Goal: Task Accomplishment & Management: Complete application form

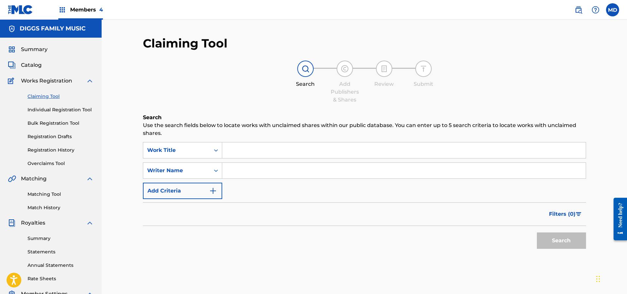
click at [248, 150] on input "Search Form" at bounding box center [403, 150] width 363 height 16
paste input "BURN IT DOWN"
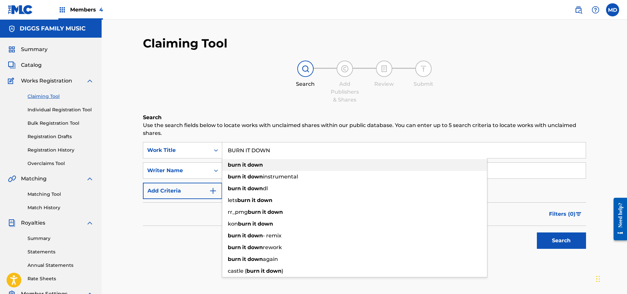
click at [425, 168] on div "burn it down" at bounding box center [354, 165] width 265 height 12
type input "burn it down"
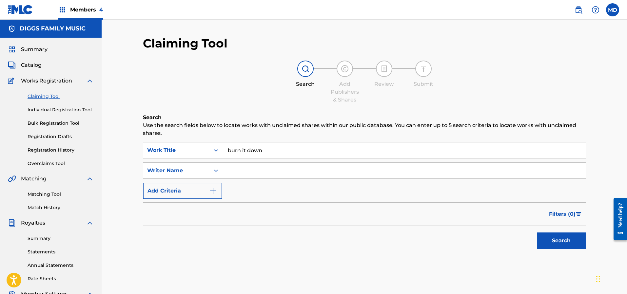
click at [560, 240] on button "Search" at bounding box center [561, 241] width 49 height 16
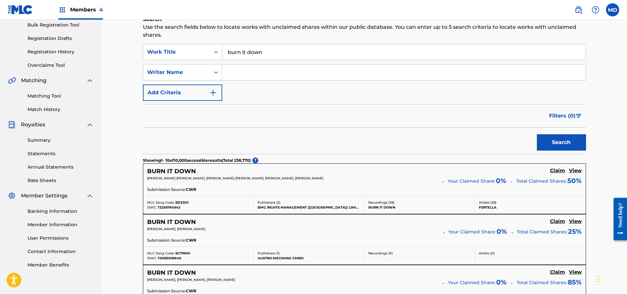
scroll to position [49, 0]
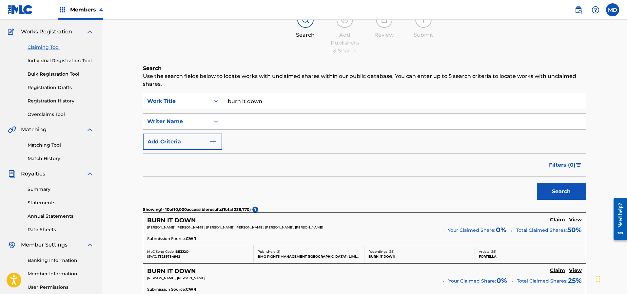
click at [260, 122] on input "Search Form" at bounding box center [403, 122] width 363 height 16
click at [537, 183] on button "Search" at bounding box center [561, 191] width 49 height 16
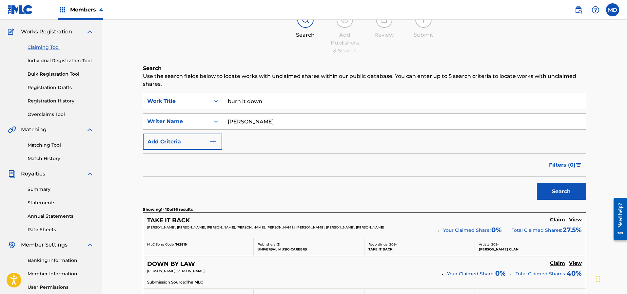
click at [235, 123] on input "[PERSON_NAME]" at bounding box center [403, 122] width 363 height 16
click at [230, 121] on input "[PERSON_NAME]" at bounding box center [403, 122] width 363 height 16
type input "[PERSON_NAME]"
click at [555, 190] on button "Search" at bounding box center [561, 191] width 49 height 16
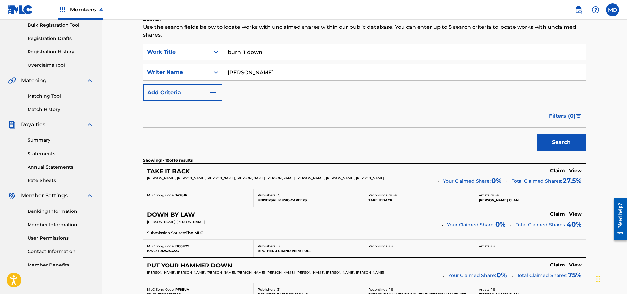
scroll to position [147, 0]
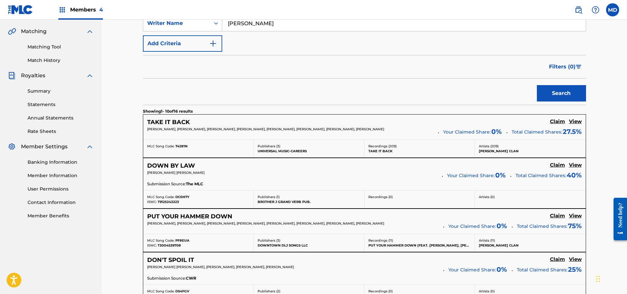
click at [575, 122] on h5 "View" at bounding box center [575, 122] width 13 height 6
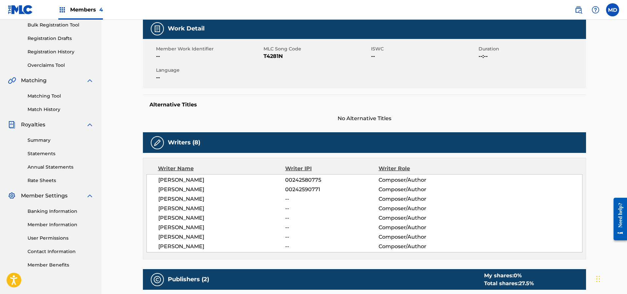
scroll to position [49, 0]
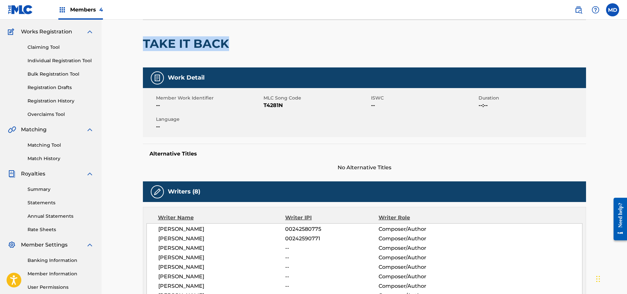
drag, startPoint x: 227, startPoint y: 45, endPoint x: 147, endPoint y: 60, distance: 81.6
click at [143, 57] on div "TAKE IT BACK" at bounding box center [187, 43] width 89 height 47
copy h2 "TAKE IT BACK"
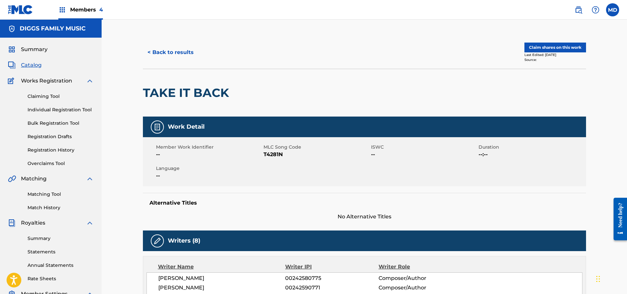
click at [87, 9] on span "Members 4" at bounding box center [86, 10] width 33 height 8
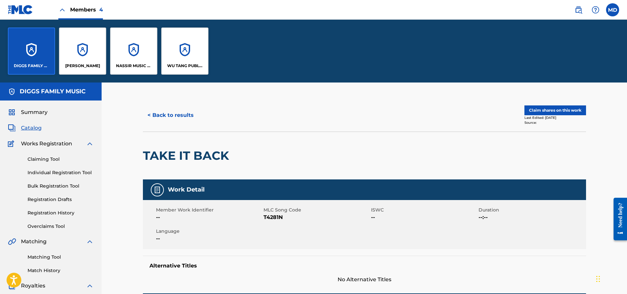
click at [184, 62] on div "WU TANG PUBLISHING INC" at bounding box center [184, 51] width 47 height 47
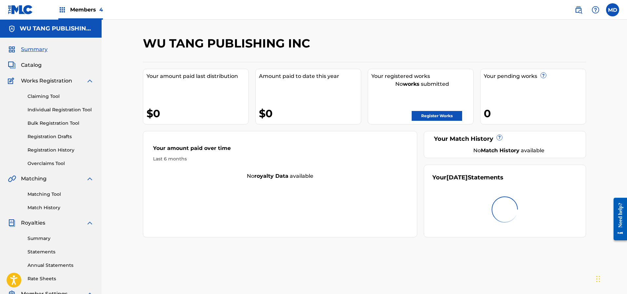
click at [48, 97] on link "Claiming Tool" at bounding box center [61, 96] width 66 height 7
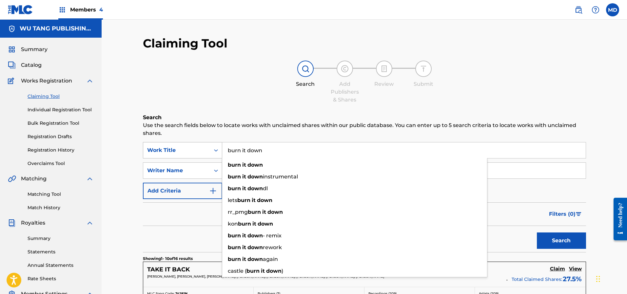
drag, startPoint x: 274, startPoint y: 150, endPoint x: 222, endPoint y: 149, distance: 51.8
click at [222, 149] on div "SearchWithCriteriadb30ecb4-6534-4727-9453-a7bdfe2ea511 Work Title burn it down …" at bounding box center [364, 150] width 443 height 16
click at [237, 103] on div "Search Add Publishers & Shares Review Submit" at bounding box center [364, 82] width 443 height 43
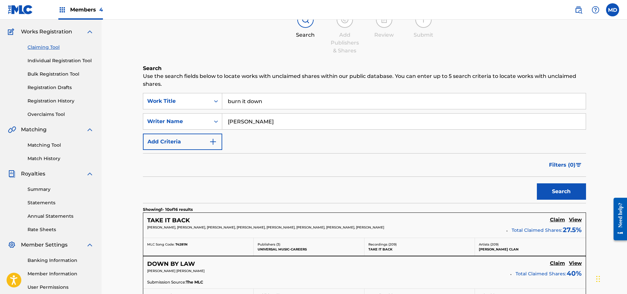
scroll to position [98, 0]
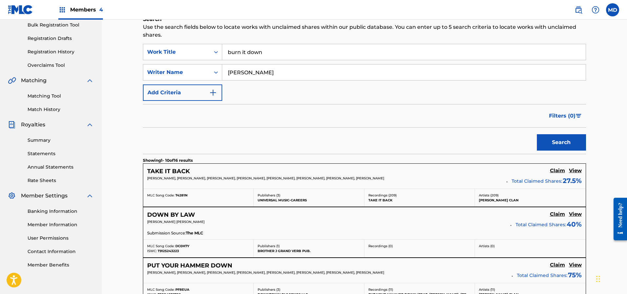
click at [577, 171] on h5 "View" at bounding box center [575, 171] width 13 height 6
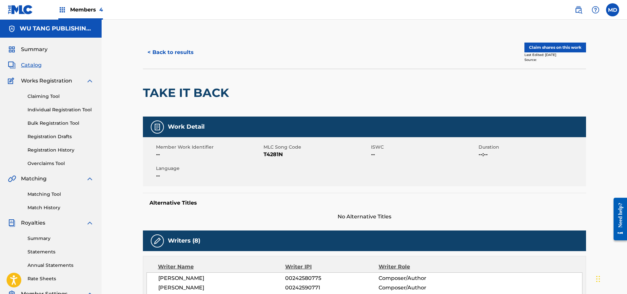
click at [556, 48] on button "Claim shares on this work" at bounding box center [555, 48] width 62 height 10
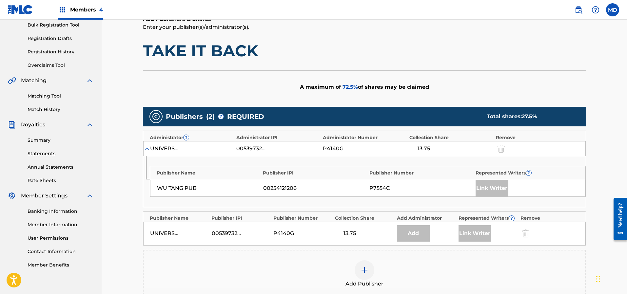
scroll to position [147, 0]
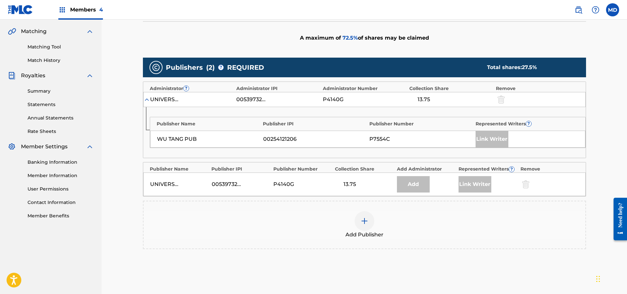
click at [367, 220] on img at bounding box center [364, 221] width 8 height 8
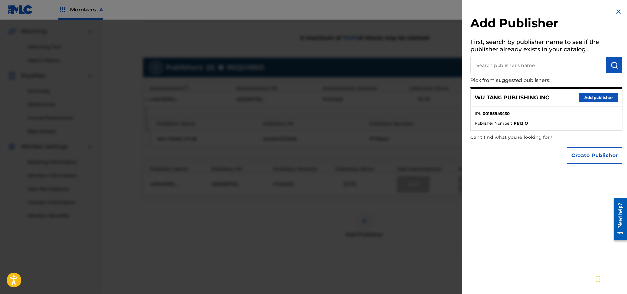
click at [597, 94] on button "Add publisher" at bounding box center [597, 98] width 39 height 10
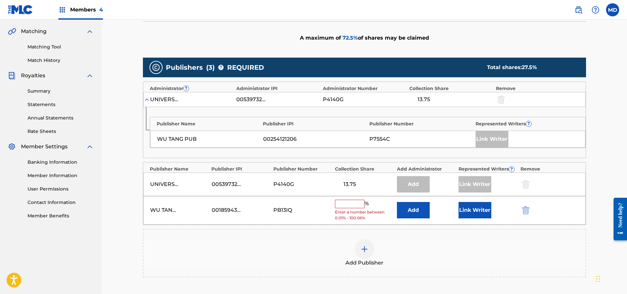
click at [359, 203] on input "text" at bounding box center [349, 204] width 29 height 9
type input "25"
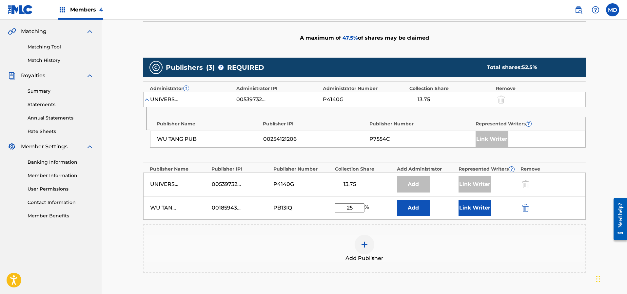
click at [470, 207] on button "Link Writer" at bounding box center [474, 208] width 33 height 16
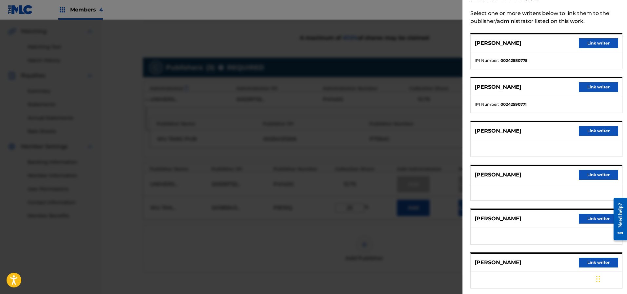
scroll to position [26, 0]
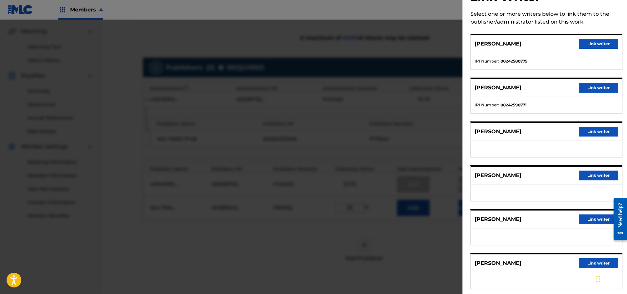
click at [591, 45] on button "Link writer" at bounding box center [597, 44] width 39 height 10
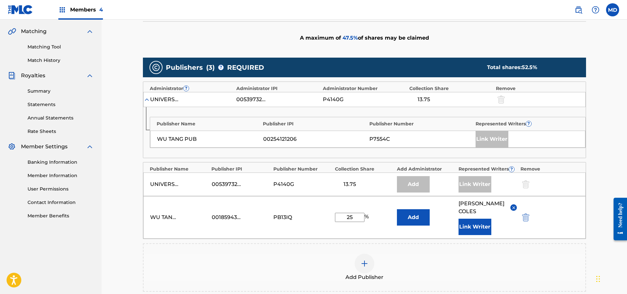
click at [473, 219] on button "Link Writer" at bounding box center [474, 227] width 33 height 16
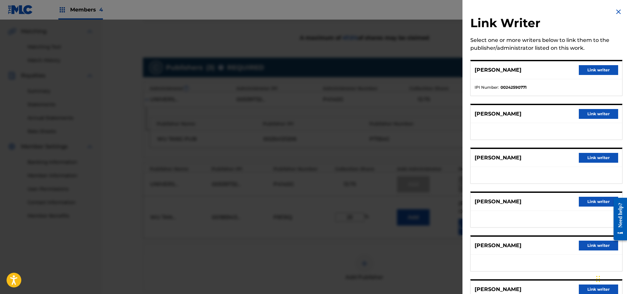
click at [593, 115] on button "Link writer" at bounding box center [597, 114] width 39 height 10
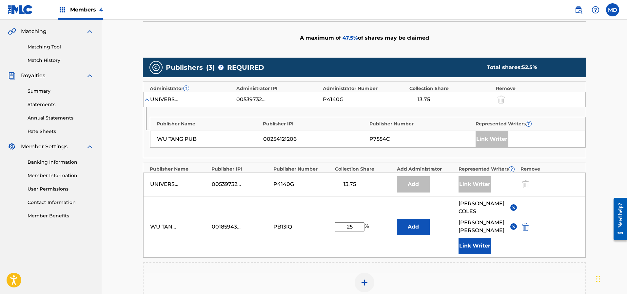
click at [471, 238] on button "Link Writer" at bounding box center [474, 246] width 33 height 16
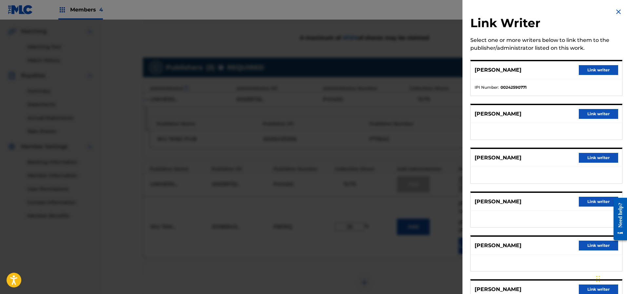
click at [595, 156] on button "Link writer" at bounding box center [597, 158] width 39 height 10
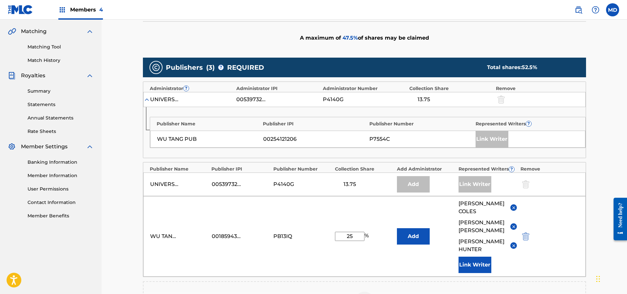
click at [472, 257] on button "Link Writer" at bounding box center [474, 265] width 33 height 16
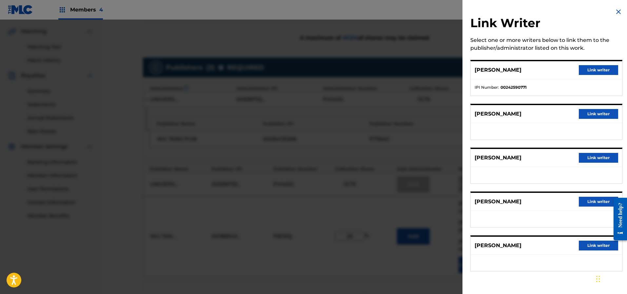
click at [589, 203] on button "Link writer" at bounding box center [597, 202] width 39 height 10
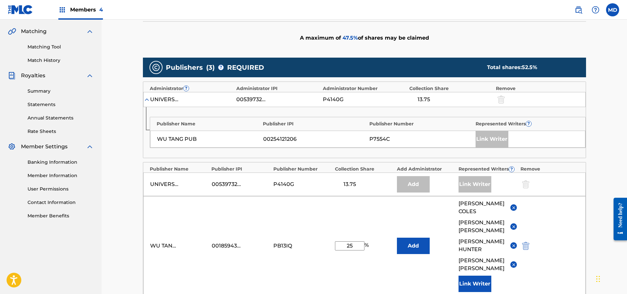
click at [513, 262] on img at bounding box center [513, 264] width 5 height 5
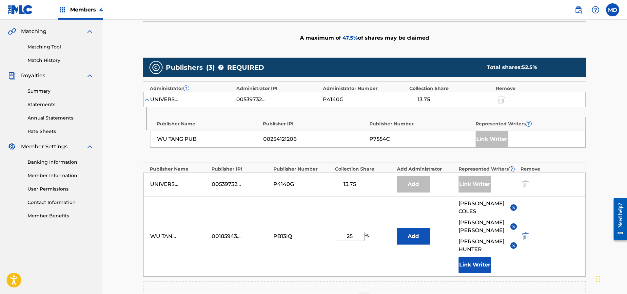
click at [476, 257] on button "Link Writer" at bounding box center [474, 265] width 33 height 16
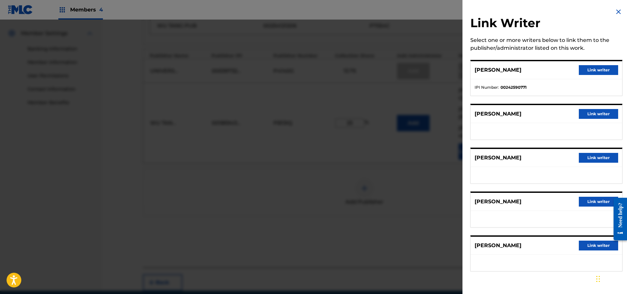
scroll to position [265, 0]
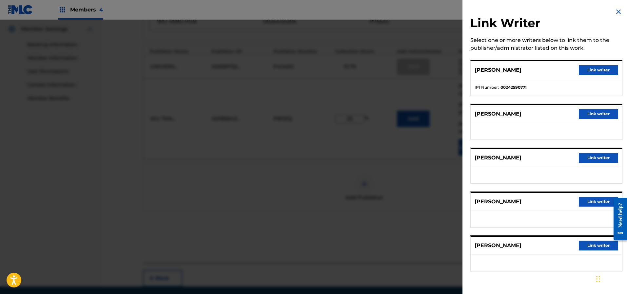
click at [590, 68] on button "Link writer" at bounding box center [597, 70] width 39 height 10
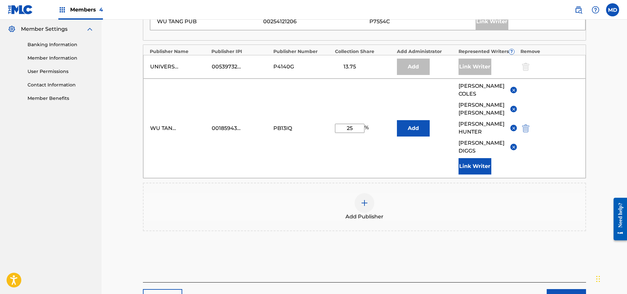
click at [477, 158] on button "Link Writer" at bounding box center [474, 166] width 33 height 16
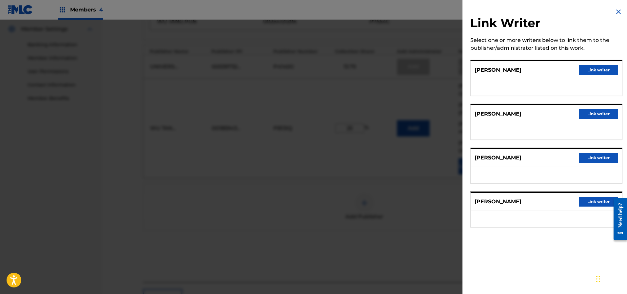
click at [589, 113] on button "Link writer" at bounding box center [597, 114] width 39 height 10
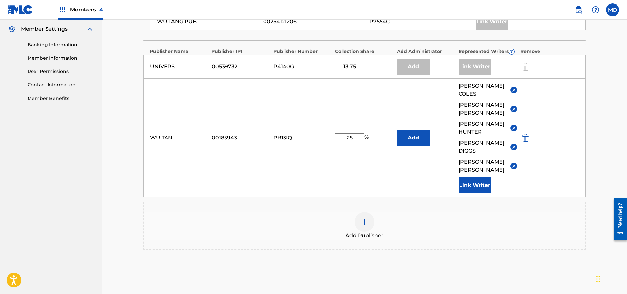
click at [471, 177] on button "Link Writer" at bounding box center [474, 185] width 33 height 16
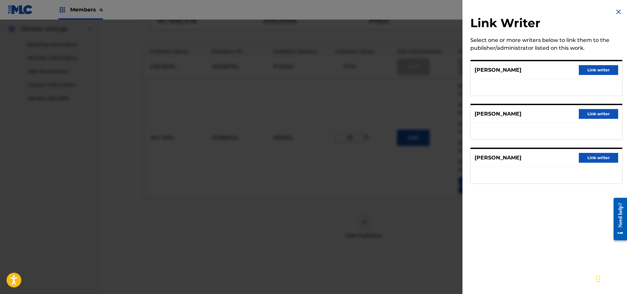
click at [590, 72] on button "Link writer" at bounding box center [597, 70] width 39 height 10
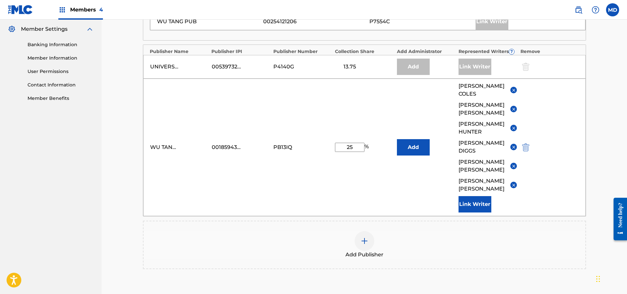
scroll to position [306, 0]
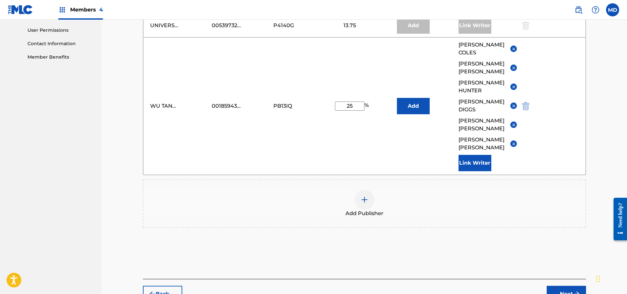
click at [560, 286] on button "Next" at bounding box center [565, 294] width 39 height 16
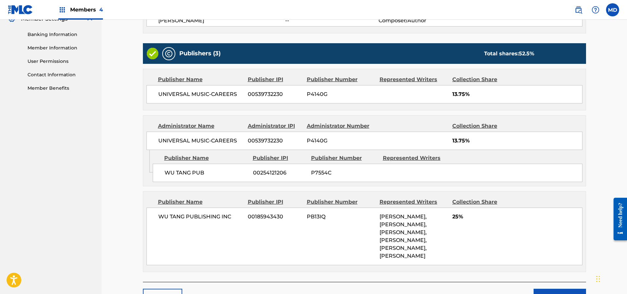
scroll to position [316, 0]
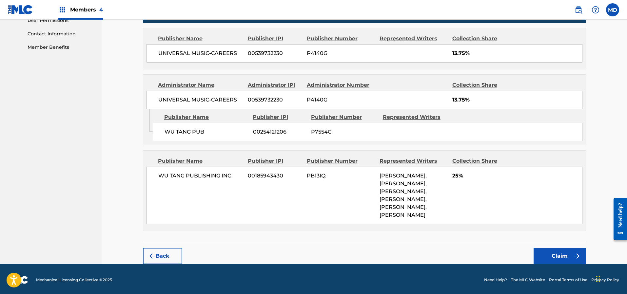
click at [552, 254] on button "Claim" at bounding box center [559, 256] width 52 height 16
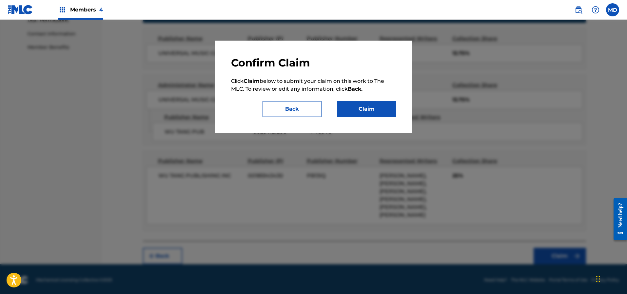
click at [362, 110] on button "Claim" at bounding box center [366, 109] width 59 height 16
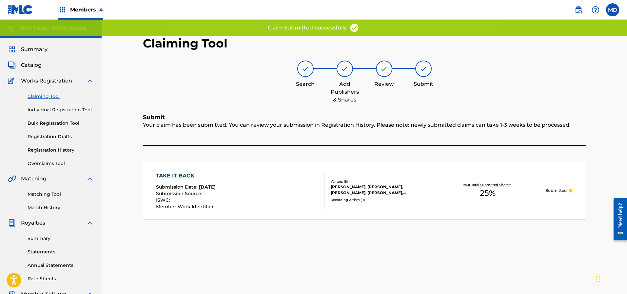
scroll to position [0, 0]
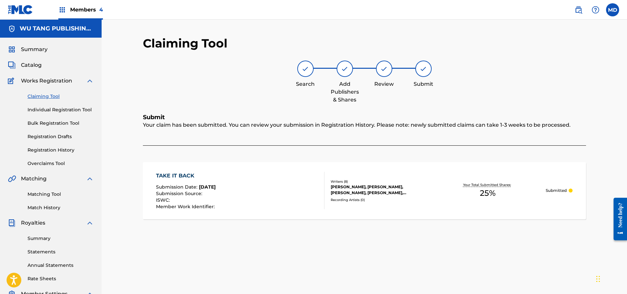
click at [44, 151] on link "Registration History" at bounding box center [61, 150] width 66 height 7
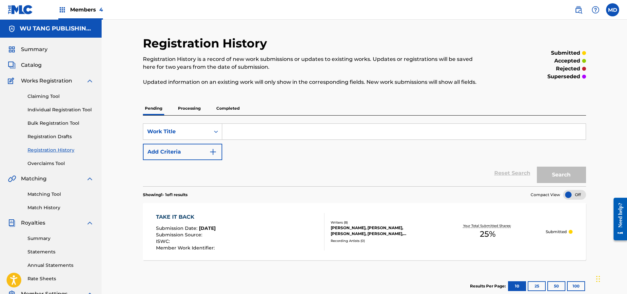
click at [189, 108] on p "Processing" at bounding box center [189, 109] width 27 height 14
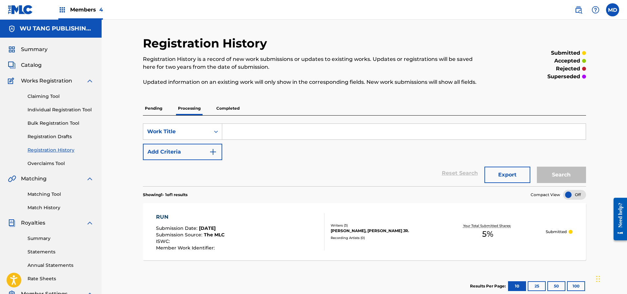
click at [228, 107] on p "Completed" at bounding box center [227, 109] width 27 height 14
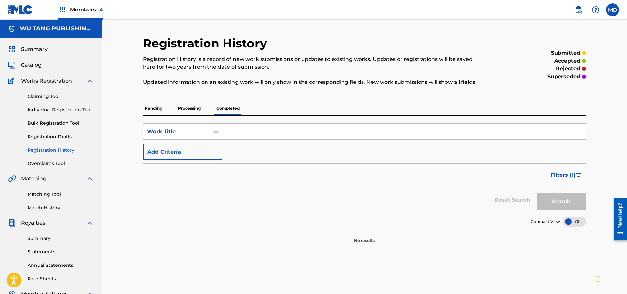
click at [194, 107] on p "Processing" at bounding box center [189, 109] width 27 height 14
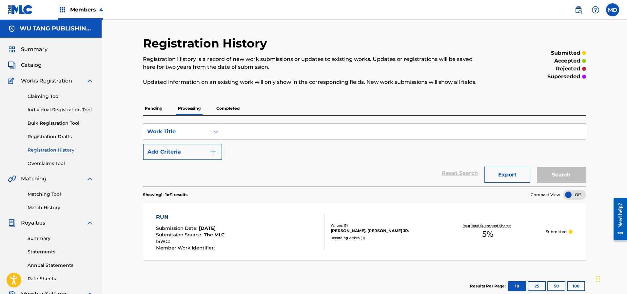
click at [239, 220] on div "RUN Submission Date : [DATE] Submission Source : The MLC ISWC : Member Work Ide…" at bounding box center [240, 231] width 168 height 37
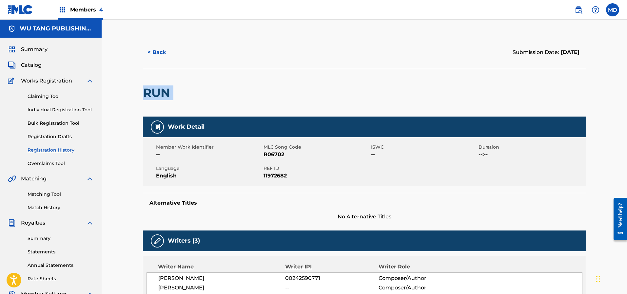
drag, startPoint x: 175, startPoint y: 95, endPoint x: 141, endPoint y: 101, distance: 33.9
click at [141, 100] on div "< Back Submission Date: [DATE] RUN Work Detail Member Work Identifier -- MLC So…" at bounding box center [364, 250] width 459 height 429
copy div "RUN"
click at [209, 92] on div at bounding box center [224, 92] width 102 height 47
click at [208, 94] on div at bounding box center [224, 92] width 102 height 47
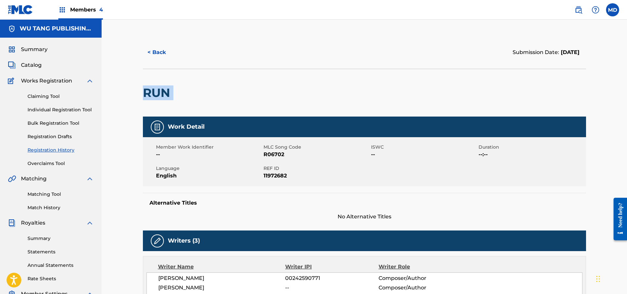
click at [208, 91] on div at bounding box center [224, 92] width 102 height 47
click at [72, 28] on h5 "WU TANG PUBLISHING INC" at bounding box center [57, 29] width 74 height 8
click at [90, 9] on span "Members 4" at bounding box center [86, 10] width 33 height 8
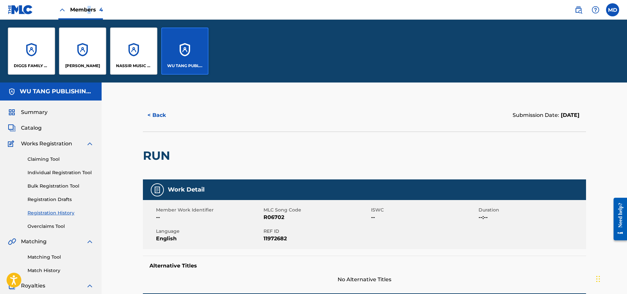
click at [38, 58] on div "DIGGS FAMILY MUSIC" at bounding box center [31, 51] width 47 height 47
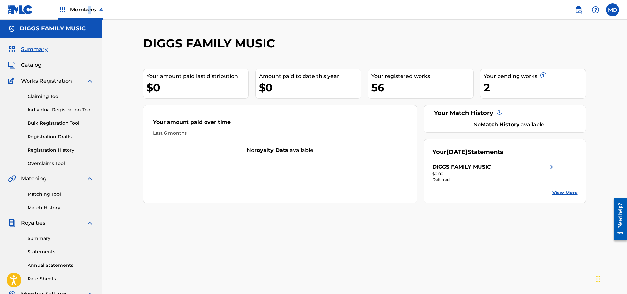
click at [57, 151] on link "Registration History" at bounding box center [61, 150] width 66 height 7
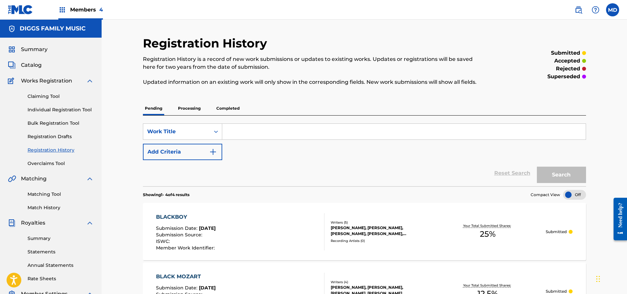
click at [285, 130] on input "Search Form" at bounding box center [403, 132] width 363 height 16
paste input "RUN"
type input "RUN"
click at [571, 175] on button "Search" at bounding box center [561, 175] width 49 height 16
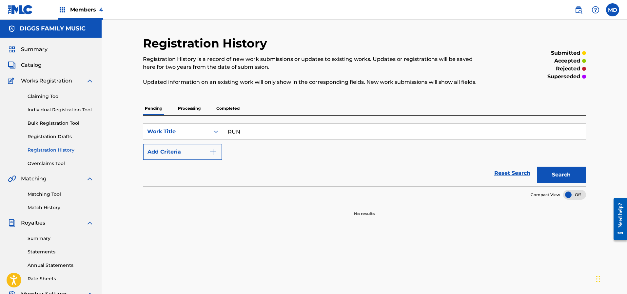
click at [196, 110] on p "Processing" at bounding box center [189, 109] width 27 height 14
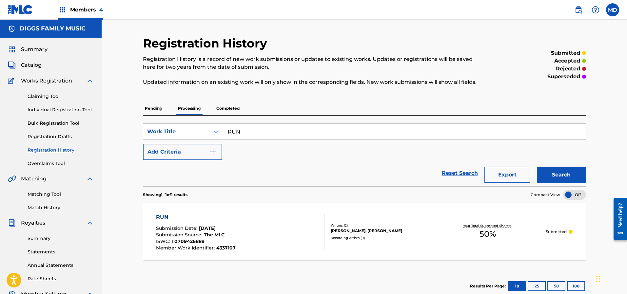
click at [231, 107] on p "Completed" at bounding box center [227, 109] width 27 height 14
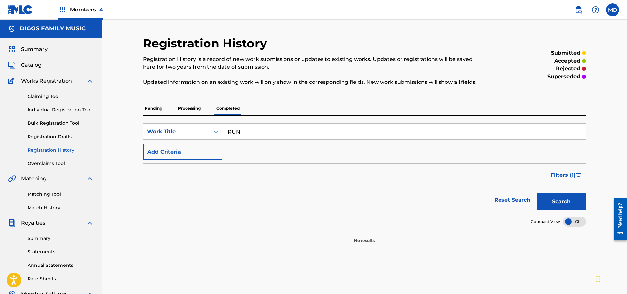
click at [194, 110] on p "Processing" at bounding box center [189, 109] width 27 height 14
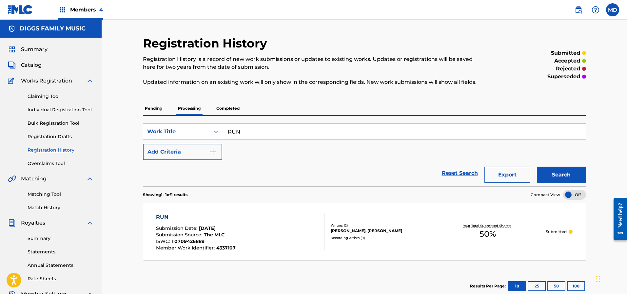
click at [156, 109] on p "Pending" at bounding box center [153, 109] width 21 height 14
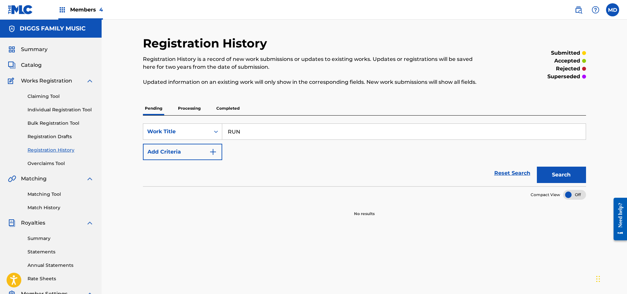
click at [40, 95] on link "Claiming Tool" at bounding box center [61, 96] width 66 height 7
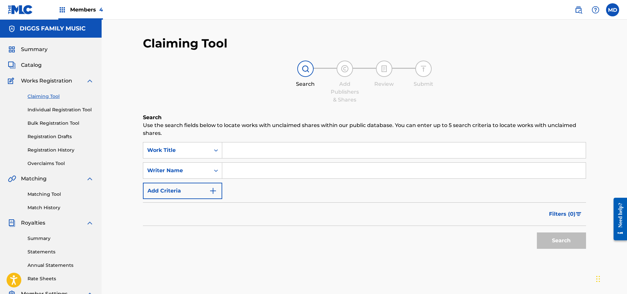
click at [244, 150] on input "Search Form" at bounding box center [403, 150] width 363 height 16
click at [39, 151] on link "Registration History" at bounding box center [61, 150] width 66 height 7
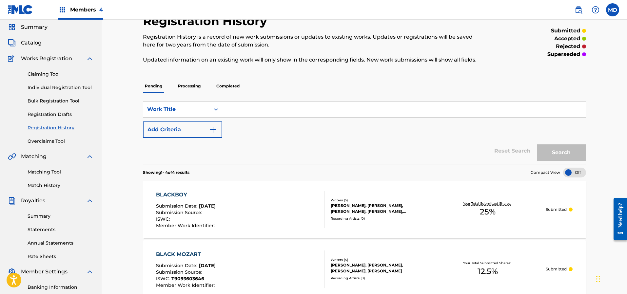
scroll to position [21, 0]
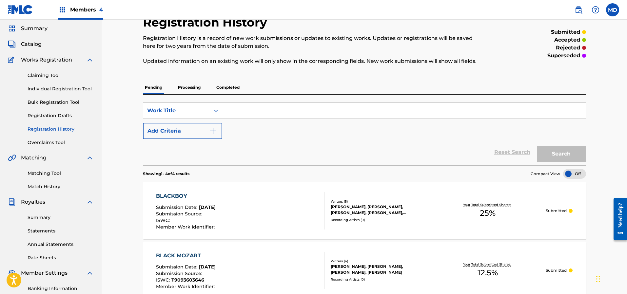
drag, startPoint x: 246, startPoint y: 110, endPoint x: 249, endPoint y: 108, distance: 3.5
click at [247, 110] on input "Search Form" at bounding box center [403, 111] width 363 height 16
paste input "BURN IT DOWN"
type input "BURN IT DOWN"
click at [548, 156] on button "Search" at bounding box center [561, 154] width 49 height 16
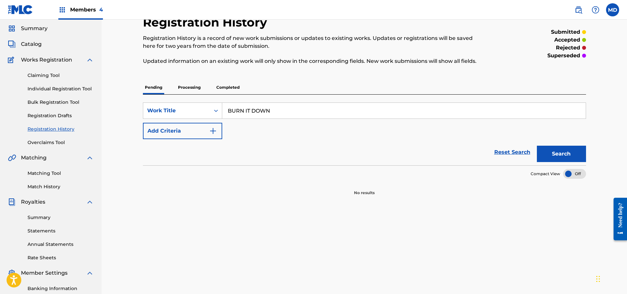
click at [185, 86] on p "Processing" at bounding box center [189, 88] width 27 height 14
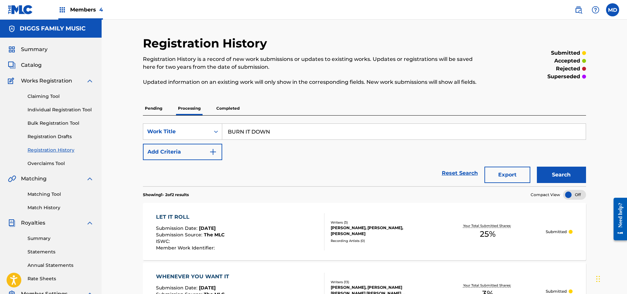
click at [555, 176] on button "Search" at bounding box center [561, 175] width 49 height 16
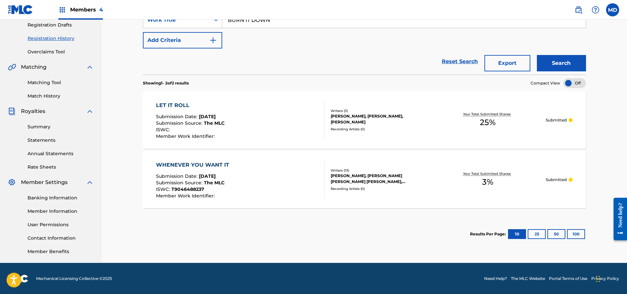
scroll to position [13, 0]
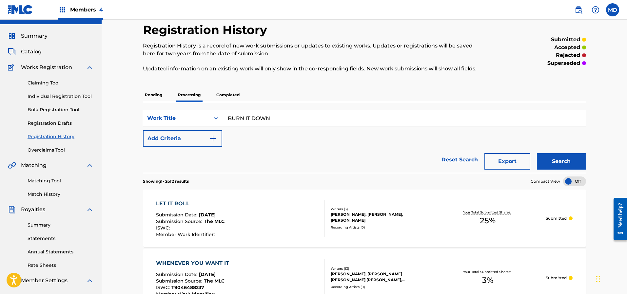
click at [37, 82] on link "Claiming Tool" at bounding box center [61, 83] width 66 height 7
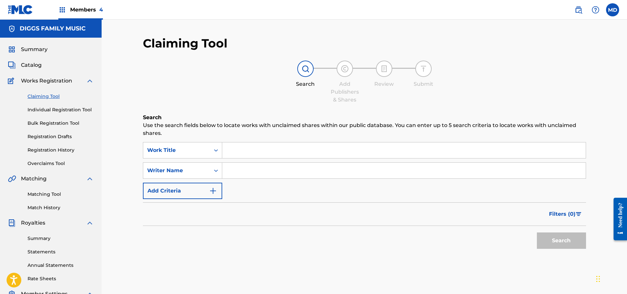
click at [252, 151] on input "Search Form" at bounding box center [403, 150] width 363 height 16
paste input "BURN IT DOWN"
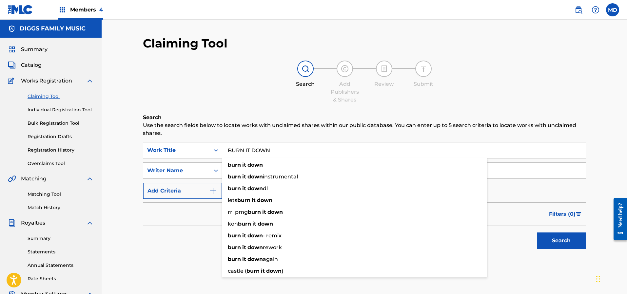
type input "BURN IT DOWN"
click at [554, 237] on button "Search" at bounding box center [561, 241] width 49 height 16
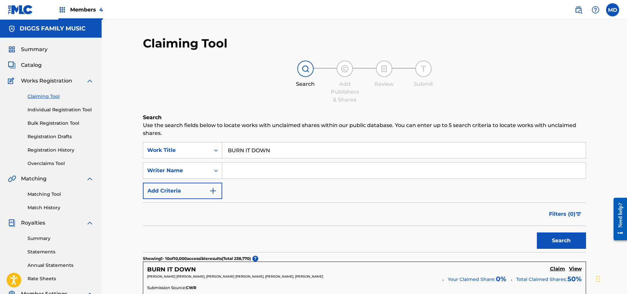
click at [258, 171] on input "Search Form" at bounding box center [403, 171] width 363 height 16
paste input "[PERSON_NAME] K"
click at [550, 246] on button "Search" at bounding box center [561, 241] width 49 height 16
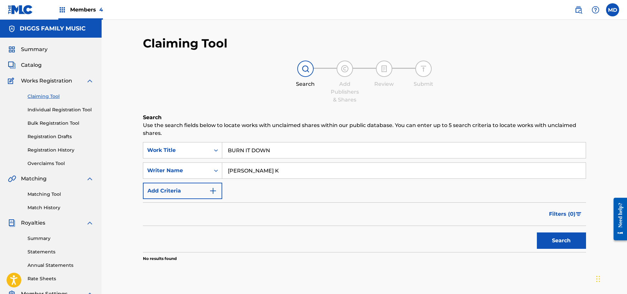
drag, startPoint x: 304, startPoint y: 171, endPoint x: 228, endPoint y: 174, distance: 76.1
click at [228, 174] on input "[PERSON_NAME] K" at bounding box center [403, 171] width 363 height 16
paste input "[PERSON_NAME]"
type input "[PERSON_NAME]"
click at [553, 237] on button "Search" at bounding box center [561, 241] width 49 height 16
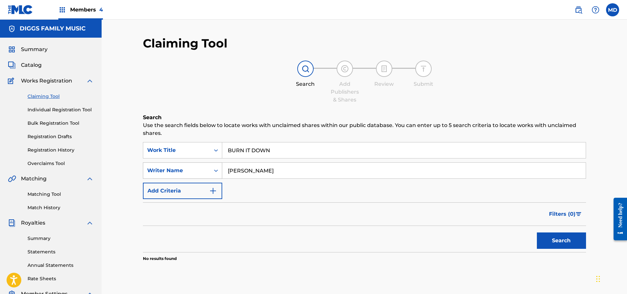
drag, startPoint x: 301, startPoint y: 166, endPoint x: 221, endPoint y: 173, distance: 80.2
click at [221, 173] on div "SearchWithCriteria8430314b-f3a0-4d8d-ac37-0050ac2a083f Writer Name [PERSON_NAME]" at bounding box center [364, 170] width 443 height 16
click at [41, 110] on link "Individual Registration Tool" at bounding box center [61, 109] width 66 height 7
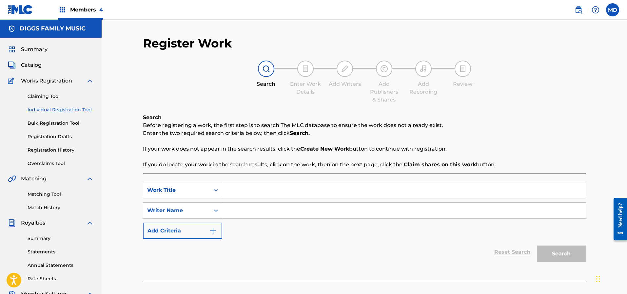
click at [251, 191] on input "Search Form" at bounding box center [403, 190] width 363 height 16
paste input "[PERSON_NAME]"
type input "[PERSON_NAME]"
drag, startPoint x: 295, startPoint y: 189, endPoint x: 222, endPoint y: 196, distance: 73.0
click at [222, 196] on input "[PERSON_NAME]" at bounding box center [403, 190] width 363 height 16
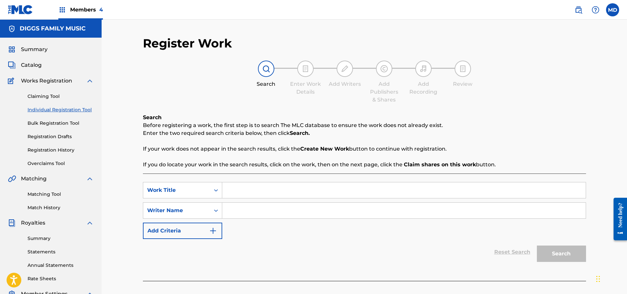
click at [53, 96] on link "Claiming Tool" at bounding box center [61, 96] width 66 height 7
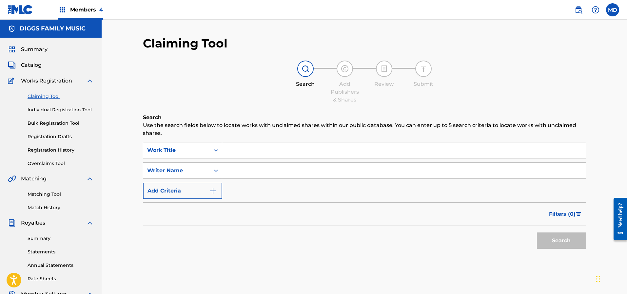
click at [61, 150] on link "Registration History" at bounding box center [61, 150] width 66 height 7
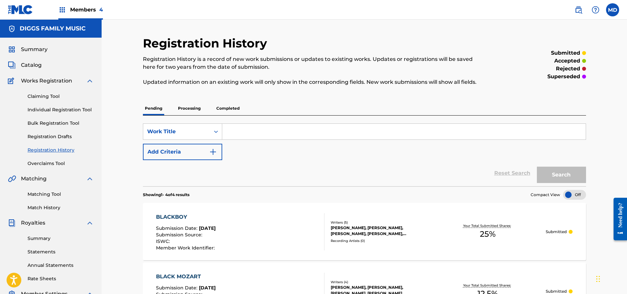
click at [248, 132] on input "Search Form" at bounding box center [403, 132] width 363 height 16
type input "BURN IT DOWN"
drag, startPoint x: 277, startPoint y: 133, endPoint x: 228, endPoint y: 137, distance: 48.7
click at [228, 137] on input "BURN IT DOWN" at bounding box center [403, 132] width 363 height 16
click at [53, 95] on link "Claiming Tool" at bounding box center [61, 96] width 66 height 7
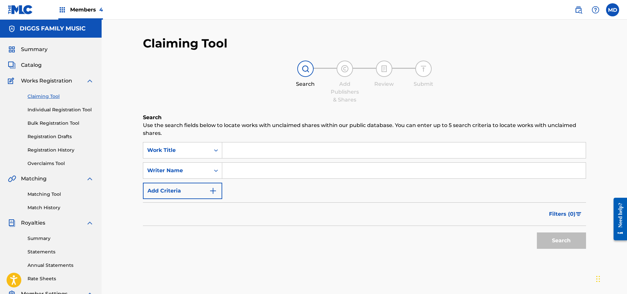
click at [56, 109] on link "Individual Registration Tool" at bounding box center [61, 109] width 66 height 7
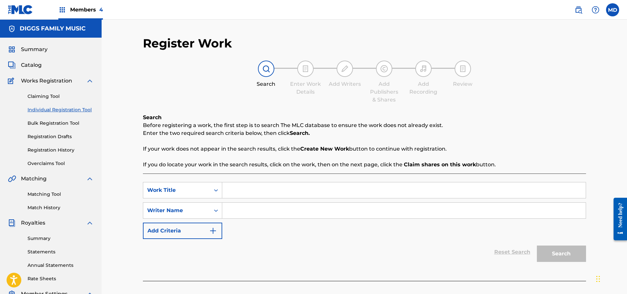
click at [254, 190] on input "Search Form" at bounding box center [403, 190] width 363 height 16
paste input "BURN IT DOWN"
type input "BURN IT DOWN"
click at [322, 209] on input "Search Form" at bounding box center [403, 211] width 363 height 16
click at [261, 215] on input "Search Form" at bounding box center [403, 211] width 363 height 16
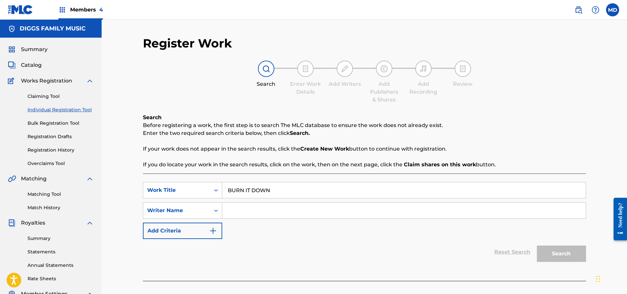
paste input "INSPECTAH DECK"
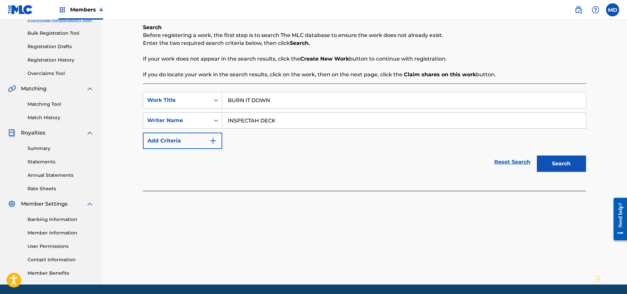
scroll to position [98, 0]
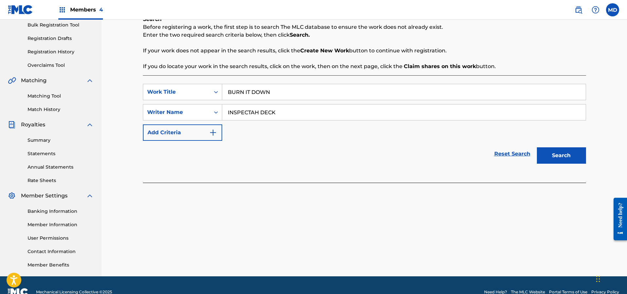
type input "INSPECTAH DECK"
click at [575, 159] on button "Search" at bounding box center [561, 155] width 49 height 16
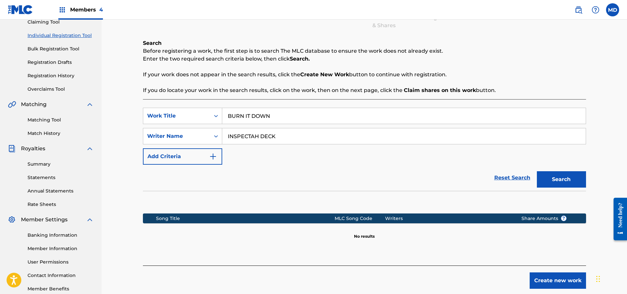
scroll to position [49, 0]
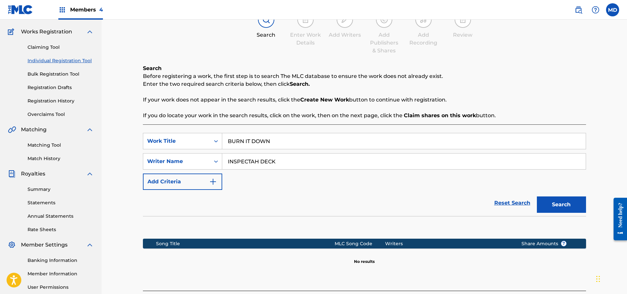
drag, startPoint x: 282, startPoint y: 162, endPoint x: 225, endPoint y: 160, distance: 56.4
click at [226, 161] on input "INSPECTAH DECK" at bounding box center [403, 162] width 363 height 16
type input "[PERSON_NAME]"
click at [553, 204] on button "Search" at bounding box center [561, 205] width 49 height 16
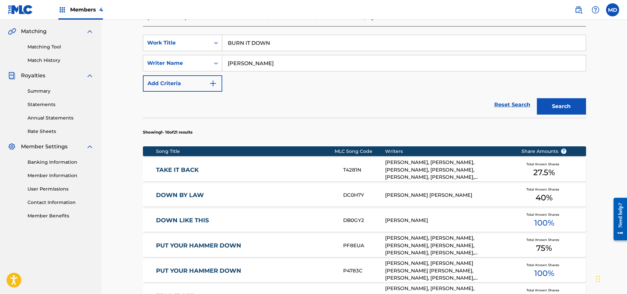
scroll to position [197, 0]
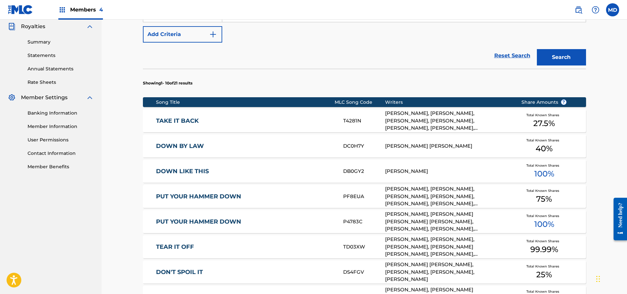
click at [236, 148] on link "DOWN BY LAW" at bounding box center [245, 146] width 178 height 8
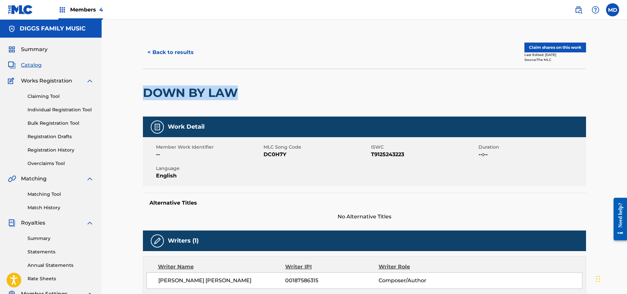
drag, startPoint x: 238, startPoint y: 93, endPoint x: 144, endPoint y: 102, distance: 94.8
click at [144, 102] on div "DOWN BY LAW" at bounding box center [192, 92] width 98 height 47
copy h2 "DOWN BY LAW"
click at [312, 61] on div "< Back to results Claim shares on this work Last Edited: [DATE] Source: The MLC" at bounding box center [364, 52] width 443 height 33
click at [171, 50] on button "< Back to results" at bounding box center [170, 52] width 55 height 16
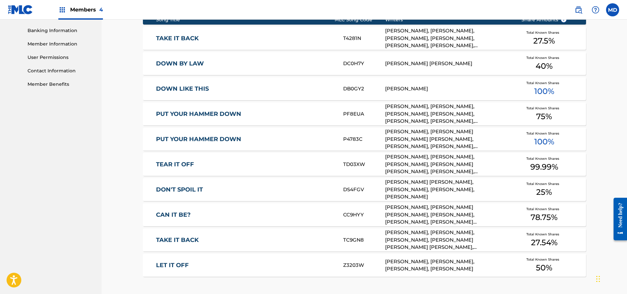
scroll to position [308, 0]
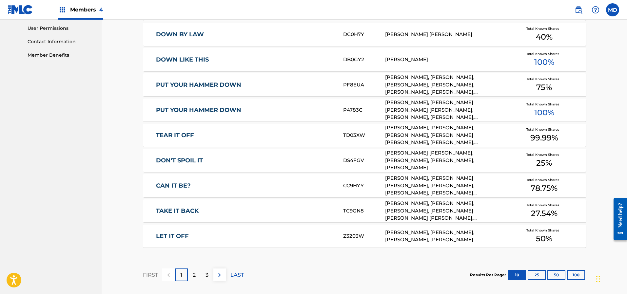
click at [235, 83] on link "PUT YOUR HAMMER DOWN" at bounding box center [245, 85] width 178 height 8
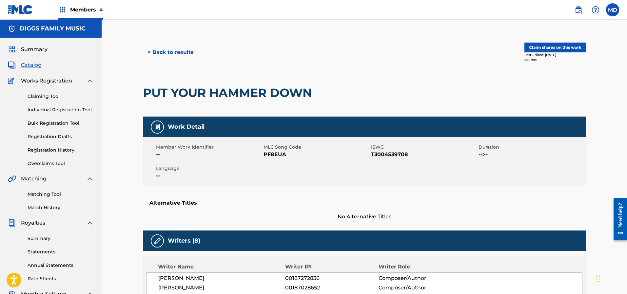
click at [544, 46] on button "Claim shares on this work" at bounding box center [555, 48] width 62 height 10
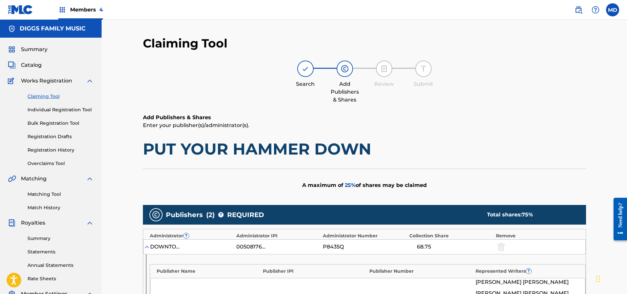
click at [88, 8] on span "Members 4" at bounding box center [86, 10] width 33 height 8
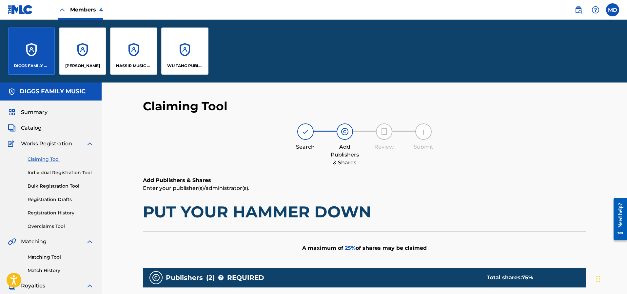
click at [21, 52] on div "DIGGS FAMILY MUSIC" at bounding box center [31, 51] width 47 height 47
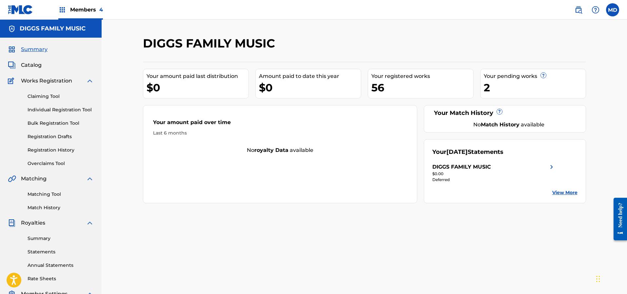
click at [47, 152] on link "Registration History" at bounding box center [61, 150] width 66 height 7
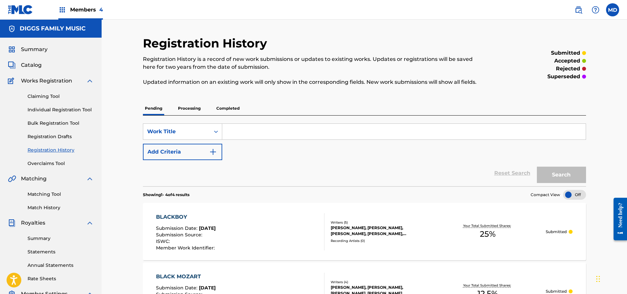
click at [250, 134] on input "Search Form" at bounding box center [403, 132] width 363 height 16
paste input "CAUSE"
type input "CAUSE"
click at [559, 176] on button "Search" at bounding box center [561, 175] width 49 height 16
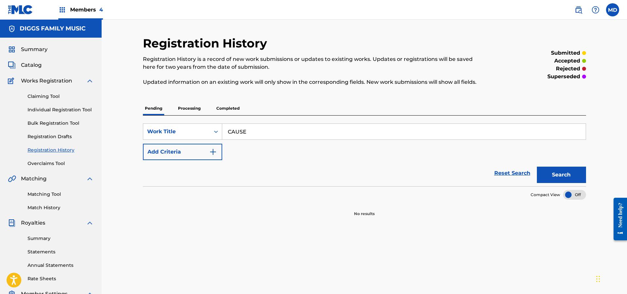
click at [178, 106] on p "Processing" at bounding box center [189, 109] width 27 height 14
click at [225, 107] on p "Completed" at bounding box center [227, 109] width 27 height 14
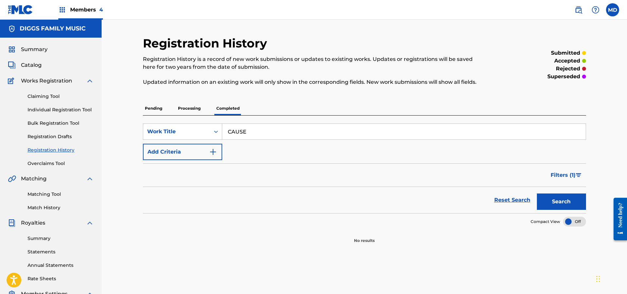
click at [47, 96] on link "Claiming Tool" at bounding box center [61, 96] width 66 height 7
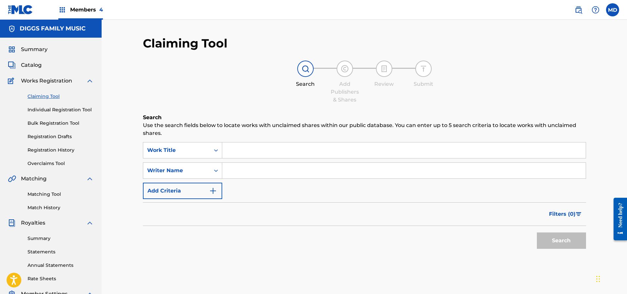
click at [242, 151] on input "Search Form" at bounding box center [403, 150] width 363 height 16
paste input "CAUSE"
drag, startPoint x: 314, startPoint y: 152, endPoint x: 219, endPoint y: 150, distance: 95.7
click at [220, 150] on div "SearchWithCriteriadb30ecb4-6534-4727-9453-a7bdfe2ea511 Work Title lost cause! -…" at bounding box center [364, 150] width 443 height 16
paste input "CAUSE"
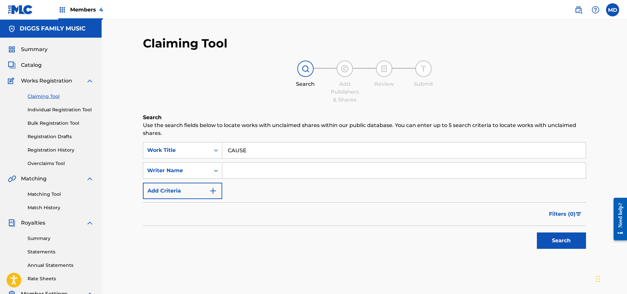
type input "CAUSE"
click at [242, 169] on input "Search Form" at bounding box center [403, 171] width 363 height 16
type input "[PERSON_NAME]"
click at [551, 240] on button "Search" at bounding box center [561, 241] width 49 height 16
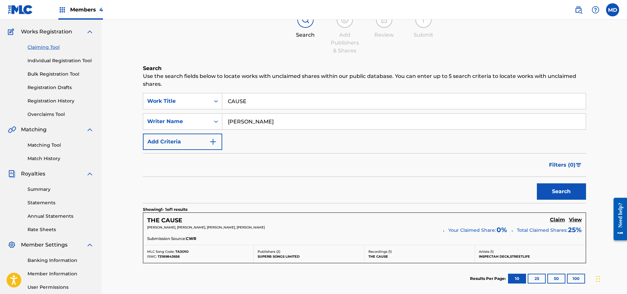
scroll to position [98, 0]
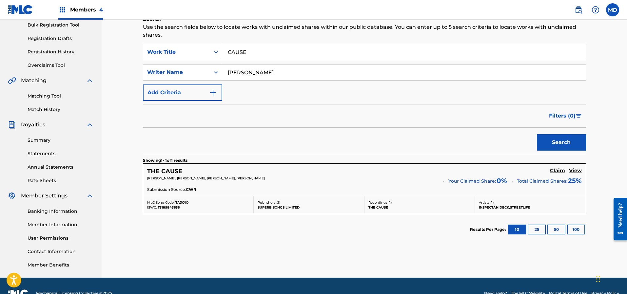
click at [576, 171] on h5 "View" at bounding box center [575, 171] width 13 height 6
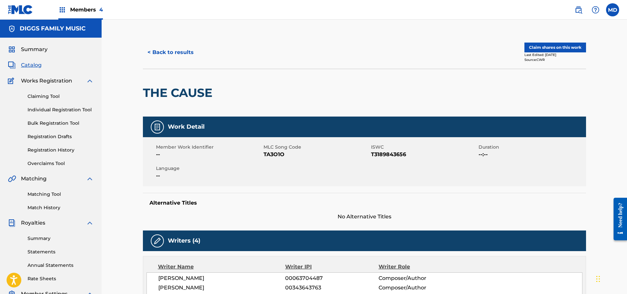
click at [166, 52] on button "< Back to results" at bounding box center [170, 52] width 55 height 16
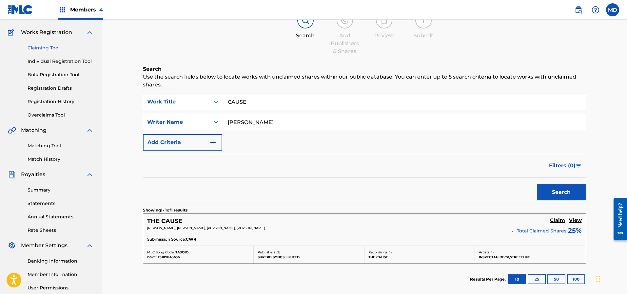
scroll to position [49, 0]
click at [168, 221] on h5 "THE CAUSE" at bounding box center [164, 221] width 35 height 8
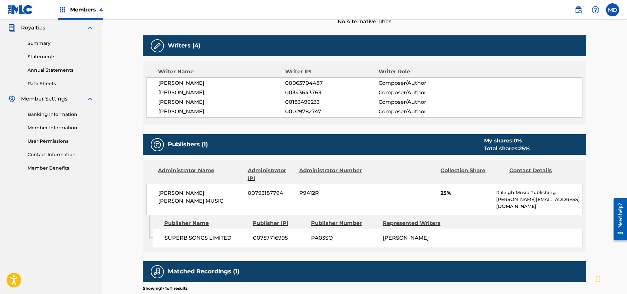
scroll to position [197, 0]
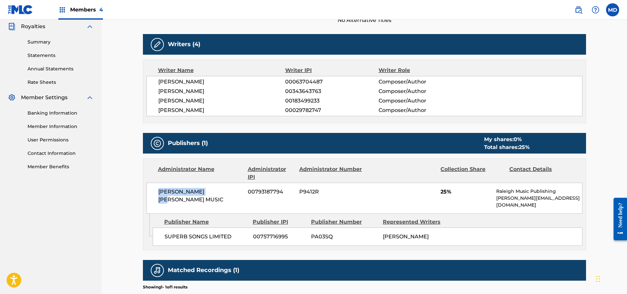
drag, startPoint x: 216, startPoint y: 191, endPoint x: 159, endPoint y: 192, distance: 56.7
click at [159, 192] on span "[PERSON_NAME] [PERSON_NAME] MUSIC" at bounding box center [200, 196] width 85 height 16
copy span "[PERSON_NAME] [PERSON_NAME] MUSIC"
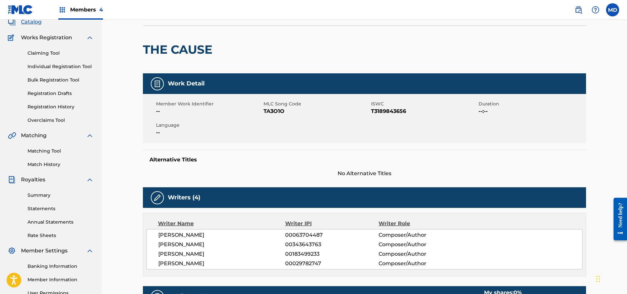
scroll to position [0, 0]
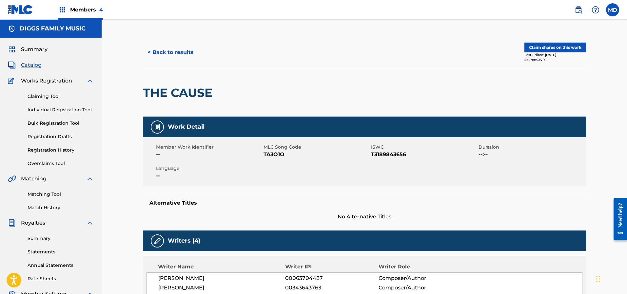
click at [179, 52] on button "< Back to results" at bounding box center [170, 52] width 55 height 16
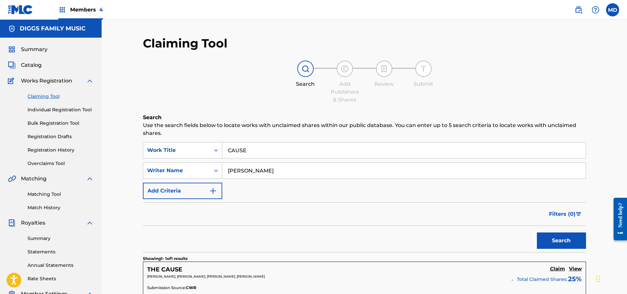
click at [47, 195] on link "Matching Tool" at bounding box center [61, 194] width 66 height 7
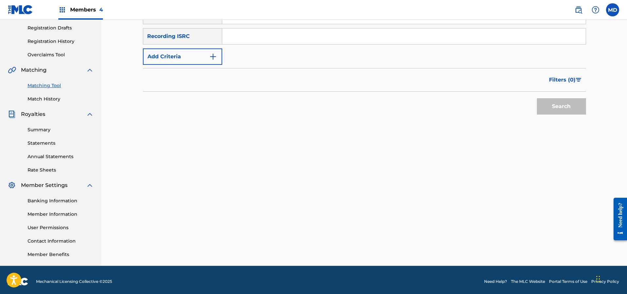
scroll to position [112, 0]
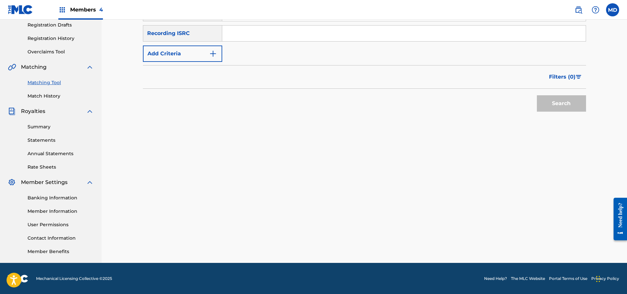
click at [41, 167] on link "Rate Sheets" at bounding box center [61, 167] width 66 height 7
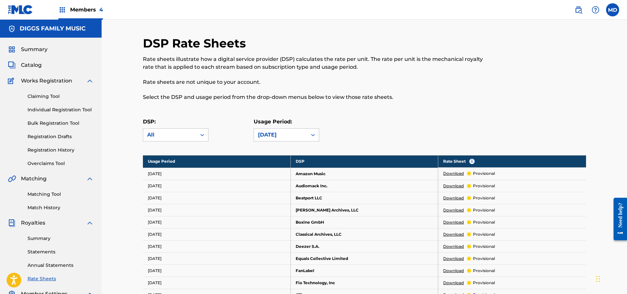
click at [36, 50] on span "Summary" at bounding box center [34, 50] width 27 height 8
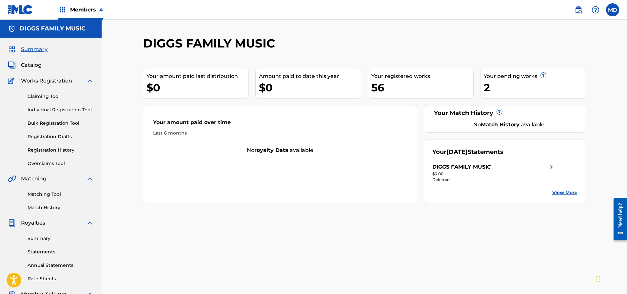
click at [49, 111] on link "Individual Registration Tool" at bounding box center [61, 109] width 66 height 7
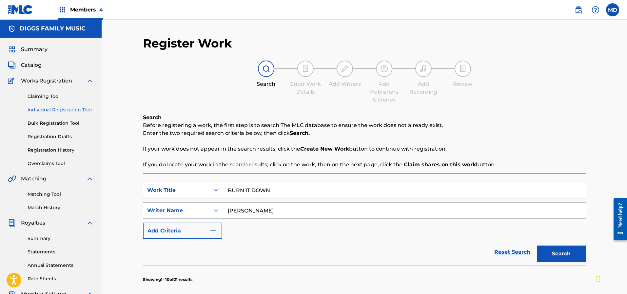
click at [49, 164] on link "Overclaims Tool" at bounding box center [61, 163] width 66 height 7
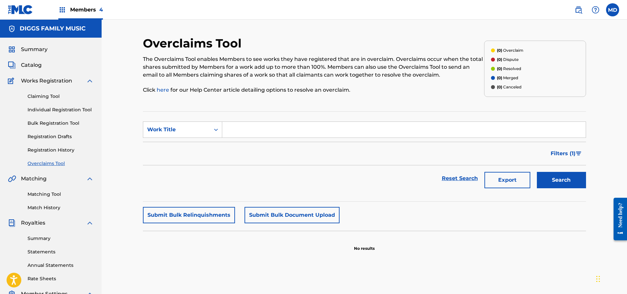
click at [250, 129] on input "Search Form" at bounding box center [403, 130] width 363 height 16
click at [48, 96] on link "Claiming Tool" at bounding box center [61, 96] width 66 height 7
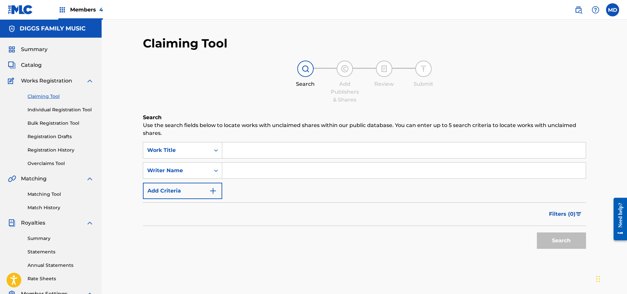
click at [48, 150] on link "Registration History" at bounding box center [61, 150] width 66 height 7
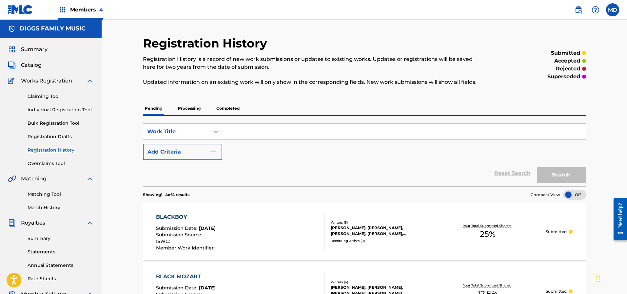
click at [246, 133] on input "Search Form" at bounding box center [403, 132] width 363 height 16
paste input "CAUSE"
type input "CAUSE"
click at [545, 180] on button "Search" at bounding box center [561, 175] width 49 height 16
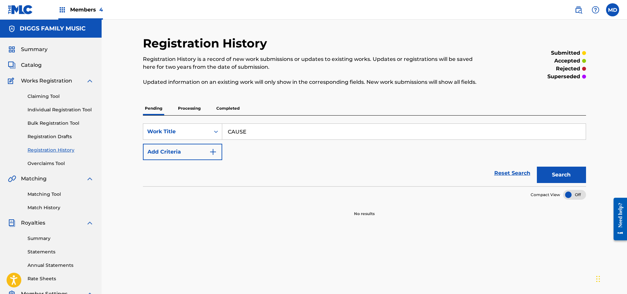
click at [185, 109] on p "Processing" at bounding box center [189, 109] width 27 height 14
click at [228, 109] on p "Completed" at bounding box center [227, 109] width 27 height 14
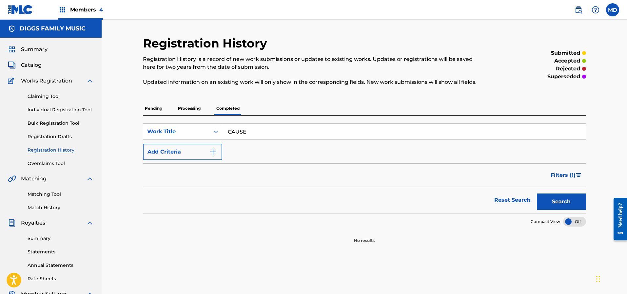
click at [43, 97] on link "Claiming Tool" at bounding box center [61, 96] width 66 height 7
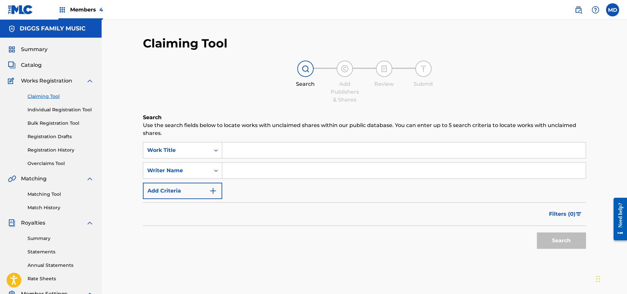
click at [243, 152] on input "Search Form" at bounding box center [403, 150] width 363 height 16
paste input "CAUSE"
click at [237, 104] on div "Claiming Tool Search Add Publishers & Shares Review Submit Search Use the searc…" at bounding box center [364, 160] width 443 height 249
click at [228, 151] on input "CAUSE" at bounding box center [403, 150] width 363 height 16
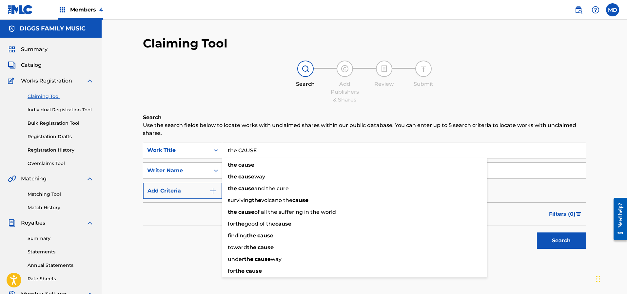
type input "the CAUSE"
click at [537, 233] on button "Search" at bounding box center [561, 241] width 49 height 16
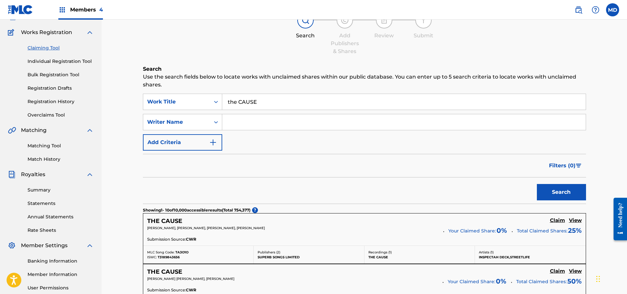
scroll to position [49, 0]
click at [573, 221] on h5 "View" at bounding box center [575, 220] width 13 height 6
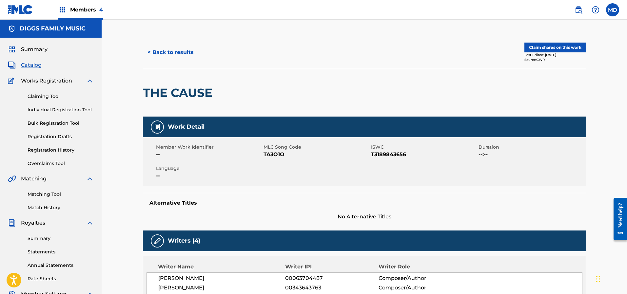
click at [557, 49] on button "Claim shares on this work" at bounding box center [555, 48] width 62 height 10
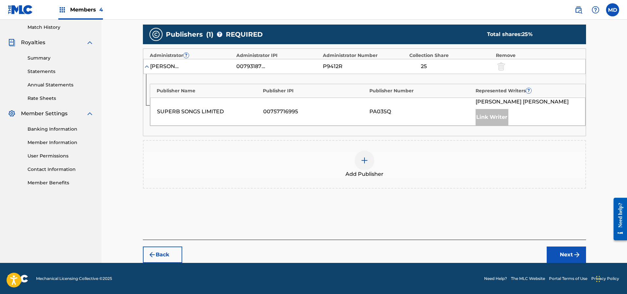
scroll to position [180, 0]
click at [359, 160] on div at bounding box center [364, 161] width 20 height 20
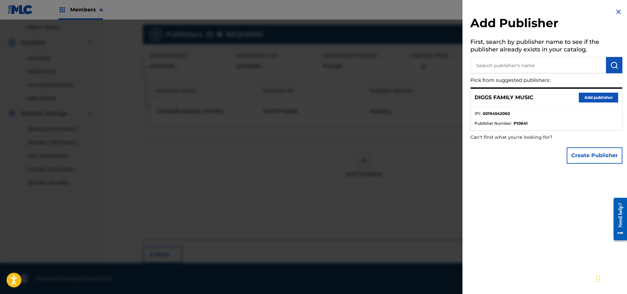
click at [593, 97] on button "Add publisher" at bounding box center [597, 98] width 39 height 10
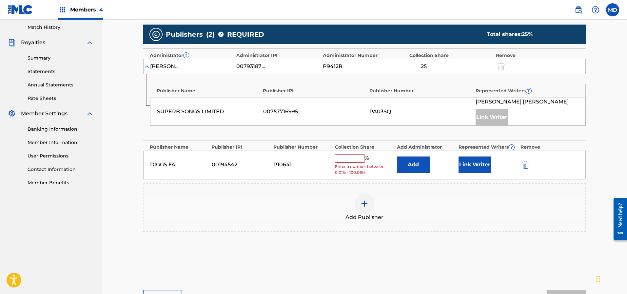
click at [477, 163] on button "Link Writer" at bounding box center [474, 165] width 33 height 16
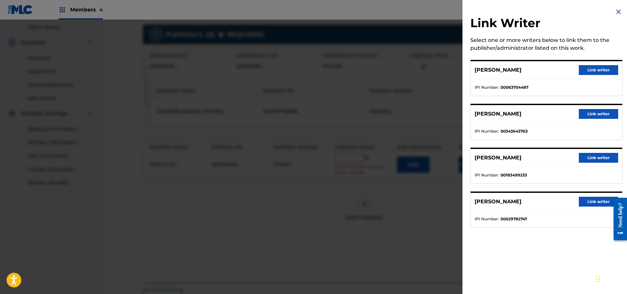
click at [594, 157] on button "Link writer" at bounding box center [597, 158] width 39 height 10
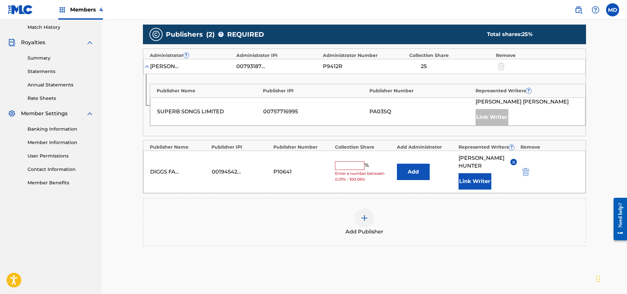
click at [473, 178] on button "Link Writer" at bounding box center [474, 181] width 33 height 16
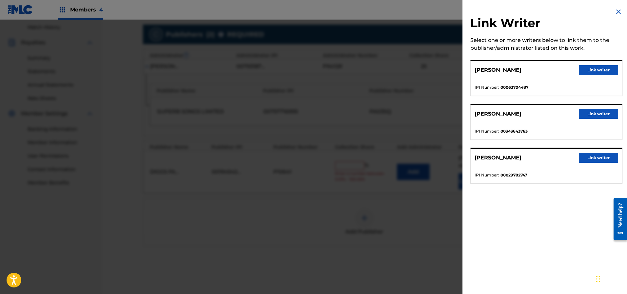
click at [586, 113] on button "Link writer" at bounding box center [597, 114] width 39 height 10
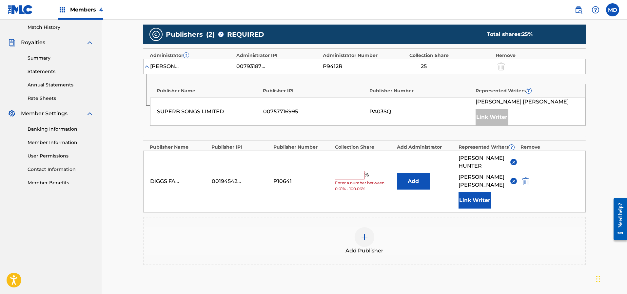
click at [347, 175] on input "text" at bounding box center [349, 175] width 29 height 9
type input "25"
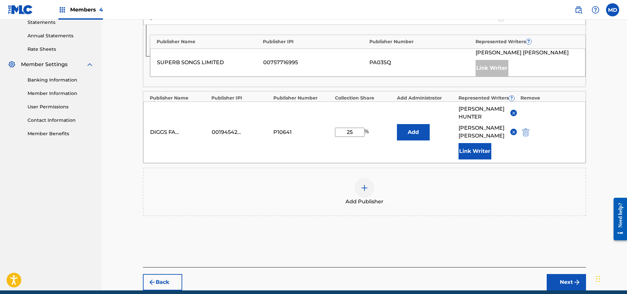
click at [563, 281] on button "Next" at bounding box center [565, 282] width 39 height 16
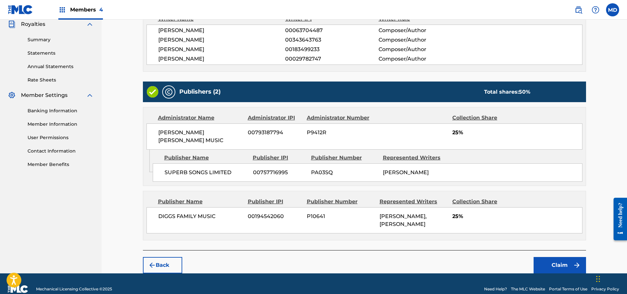
scroll to position [200, 0]
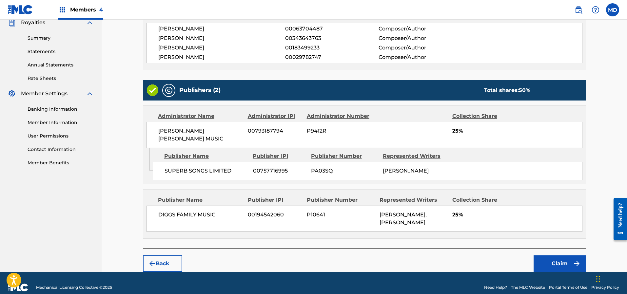
click at [552, 255] on button "Claim" at bounding box center [559, 263] width 52 height 16
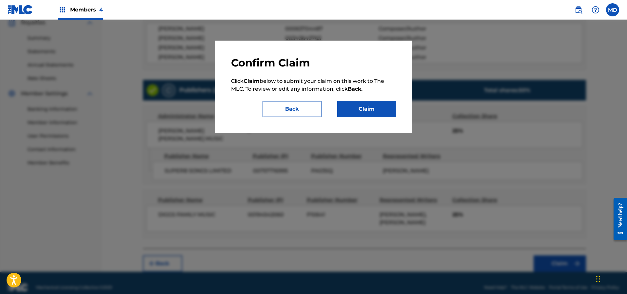
click at [360, 105] on button "Claim" at bounding box center [366, 109] width 59 height 16
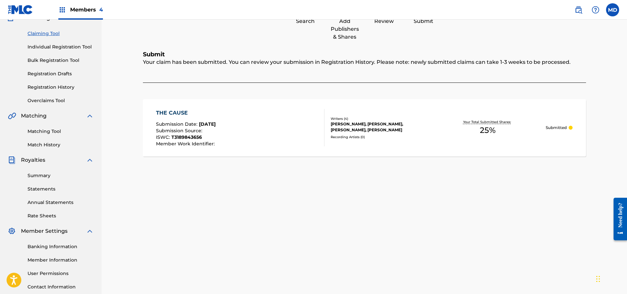
scroll to position [63, 0]
click at [43, 89] on link "Registration History" at bounding box center [61, 87] width 66 height 7
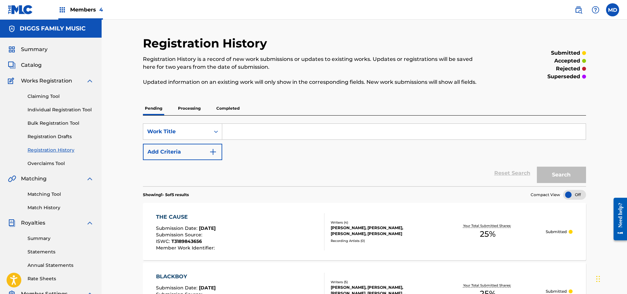
click at [249, 130] on input "Search Form" at bounding box center [403, 132] width 363 height 16
paste input "CHAMBER MUSIC"
type input "CHAMBER MUSIC"
click at [550, 175] on button "Search" at bounding box center [561, 175] width 49 height 16
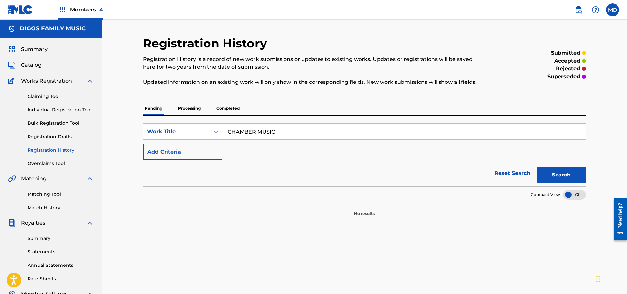
click at [187, 109] on p "Processing" at bounding box center [189, 109] width 27 height 14
click at [230, 109] on p "Completed" at bounding box center [227, 109] width 27 height 14
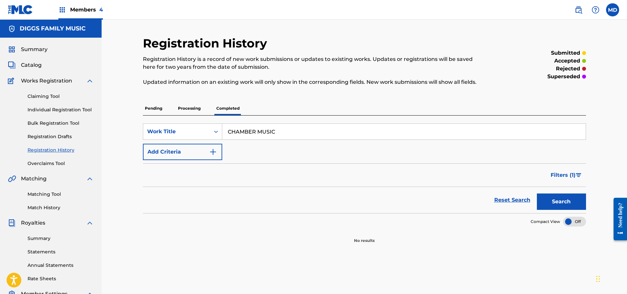
click at [50, 97] on link "Claiming Tool" at bounding box center [61, 96] width 66 height 7
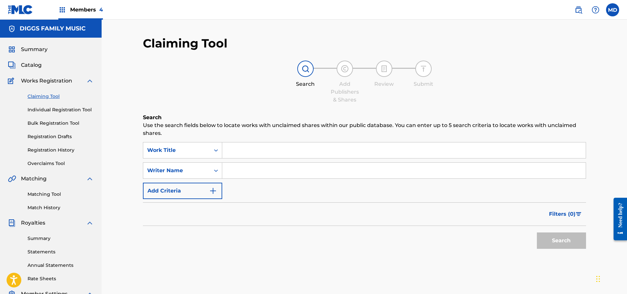
click at [266, 150] on input "Search Form" at bounding box center [403, 150] width 363 height 16
paste input "CHAMBER MUSIC"
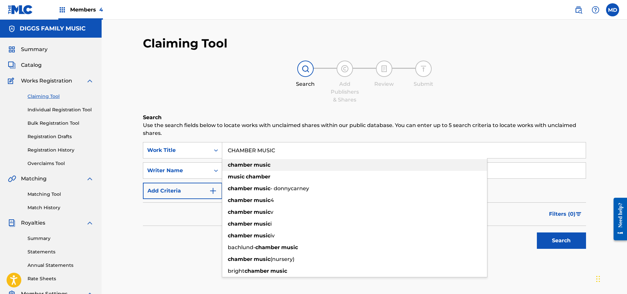
click at [267, 166] on strong "music" at bounding box center [262, 165] width 17 height 6
type input "chamber music"
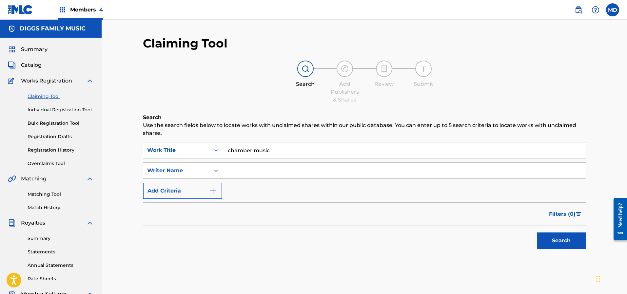
click at [557, 239] on button "Search" at bounding box center [561, 241] width 49 height 16
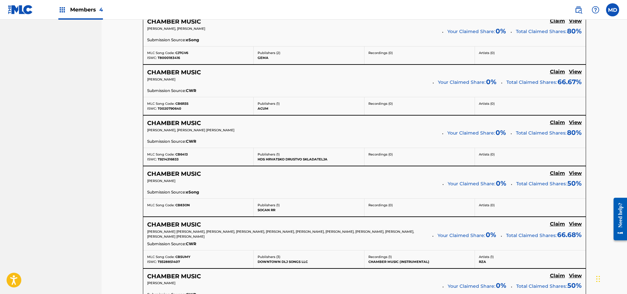
scroll to position [442, 0]
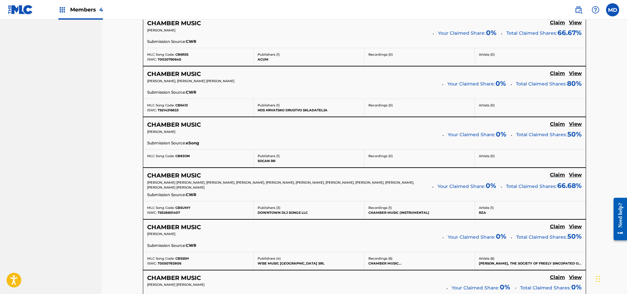
click at [573, 175] on h5 "View" at bounding box center [575, 175] width 13 height 6
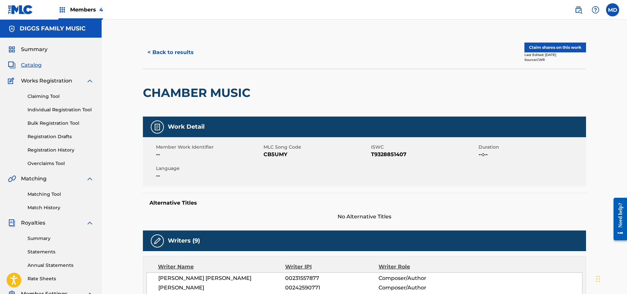
click at [537, 50] on button "Claim shares on this work" at bounding box center [555, 48] width 62 height 10
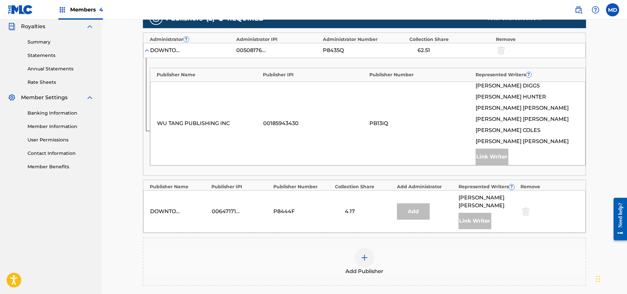
scroll to position [246, 0]
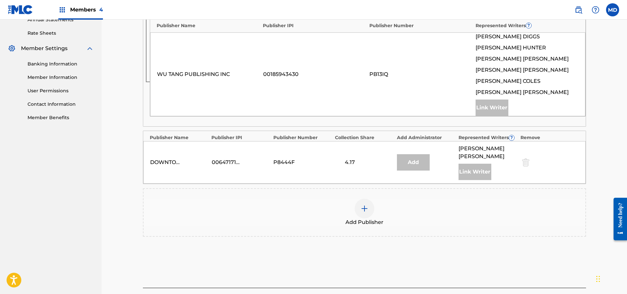
click at [362, 205] on img at bounding box center [364, 209] width 8 height 8
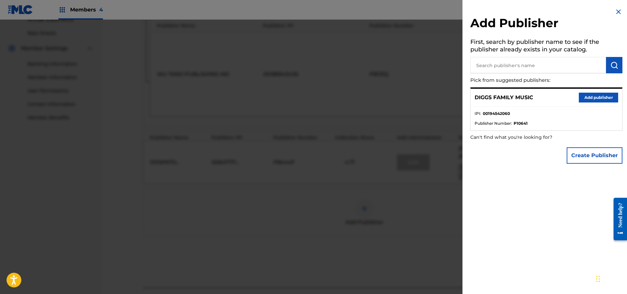
click at [594, 98] on button "Add publisher" at bounding box center [597, 98] width 39 height 10
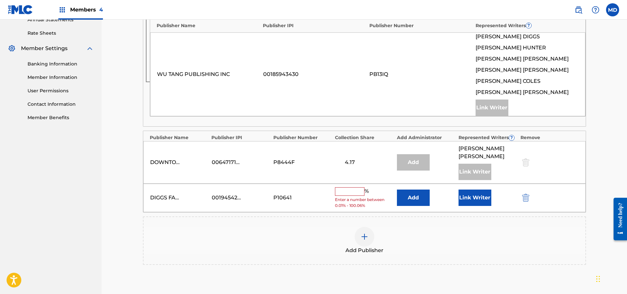
click at [477, 192] on button "Link Writer" at bounding box center [474, 198] width 33 height 16
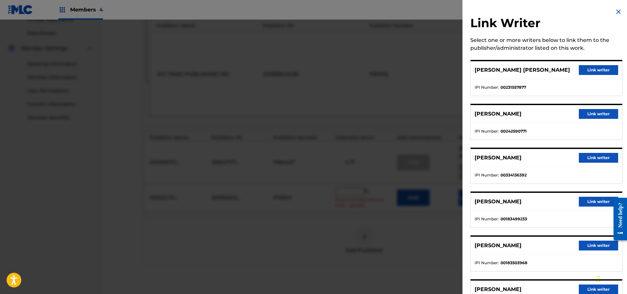
click at [587, 69] on button "Link writer" at bounding box center [597, 70] width 39 height 10
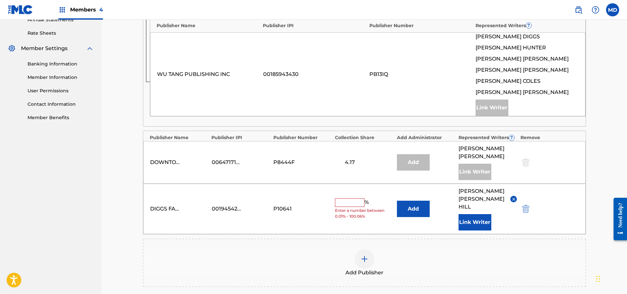
click at [466, 214] on button "Link Writer" at bounding box center [474, 222] width 33 height 16
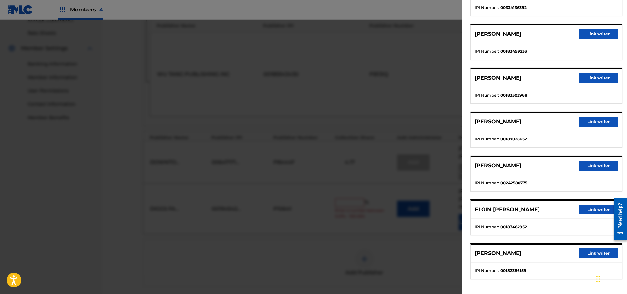
scroll to position [124, 0]
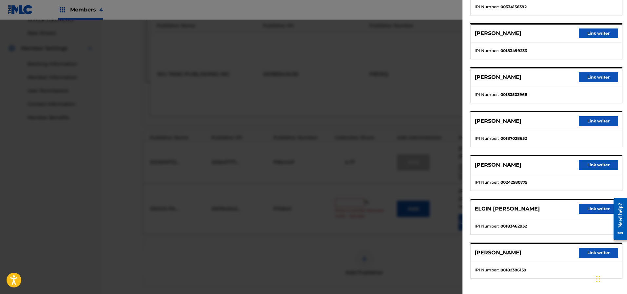
click at [594, 208] on button "Link writer" at bounding box center [597, 209] width 39 height 10
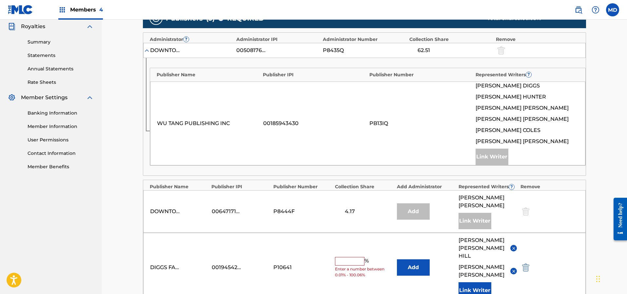
scroll to position [295, 0]
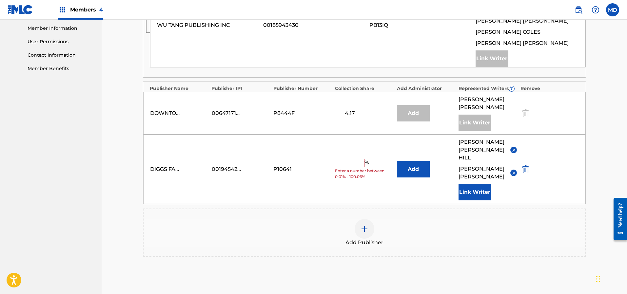
click at [348, 159] on input "text" at bounding box center [349, 163] width 29 height 9
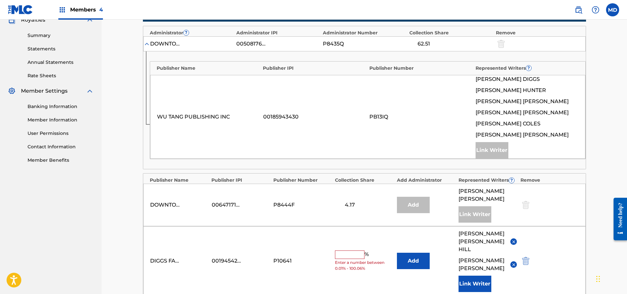
scroll to position [344, 0]
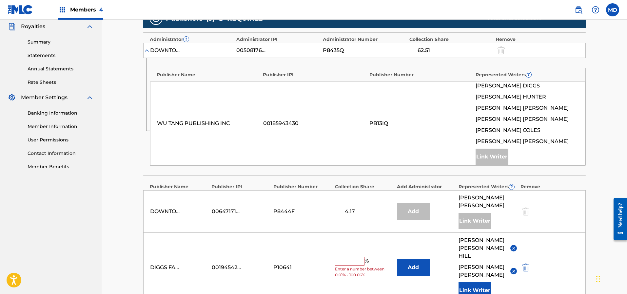
scroll to position [246, 0]
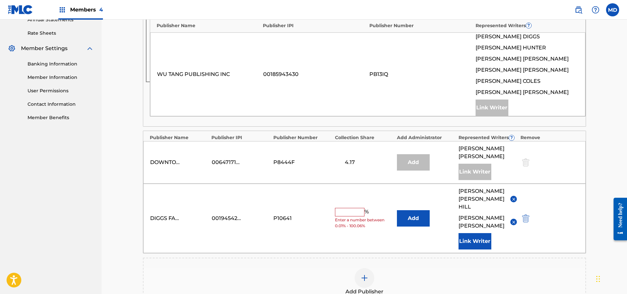
click at [349, 208] on input "text" at bounding box center [349, 212] width 29 height 9
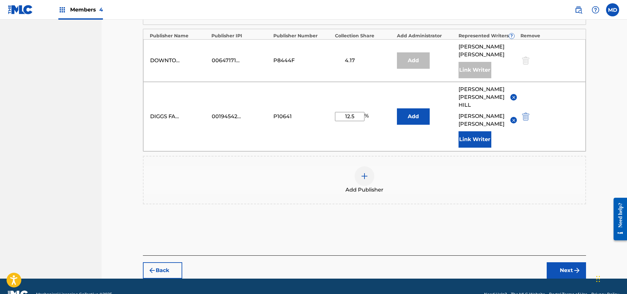
type input "12.5"
click at [562, 262] on button "Next" at bounding box center [565, 270] width 39 height 16
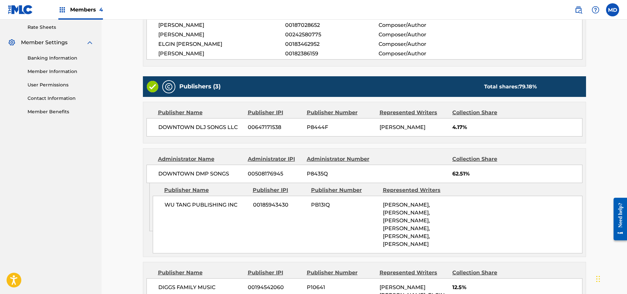
scroll to position [339, 0]
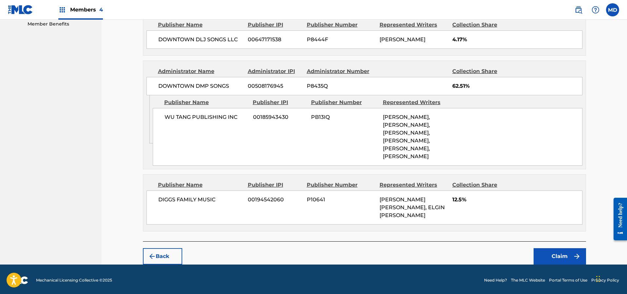
click at [545, 253] on button "Claim" at bounding box center [559, 256] width 52 height 16
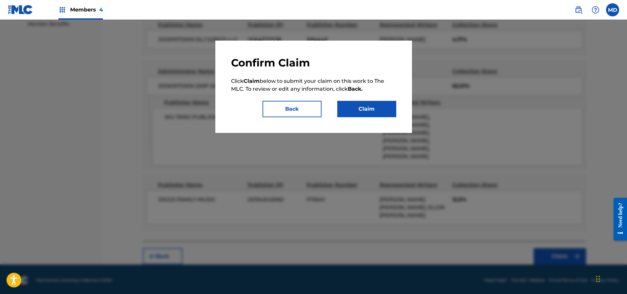
click at [353, 108] on button "Claim" at bounding box center [366, 109] width 59 height 16
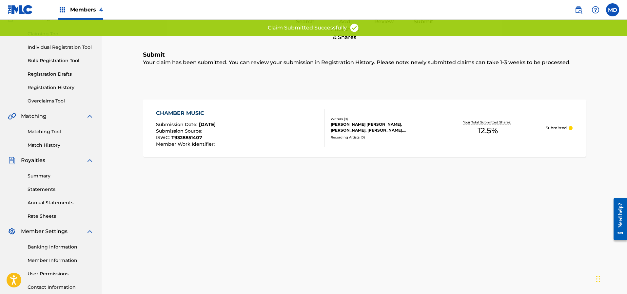
scroll to position [13, 0]
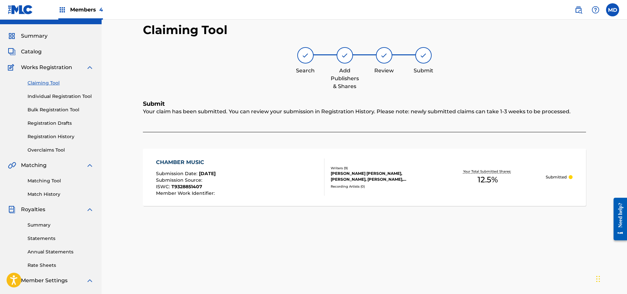
click at [37, 53] on span "Catalog" at bounding box center [31, 52] width 21 height 8
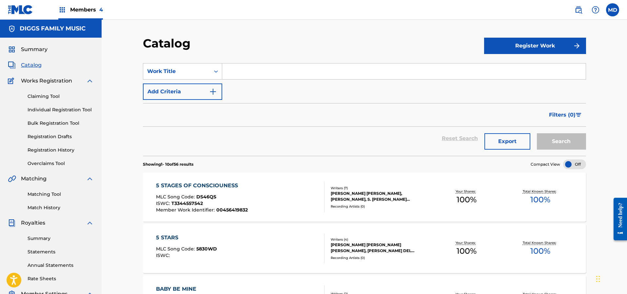
click at [269, 72] on input "Search Form" at bounding box center [403, 72] width 363 height 16
paste input "CHAMBER MUSIC"
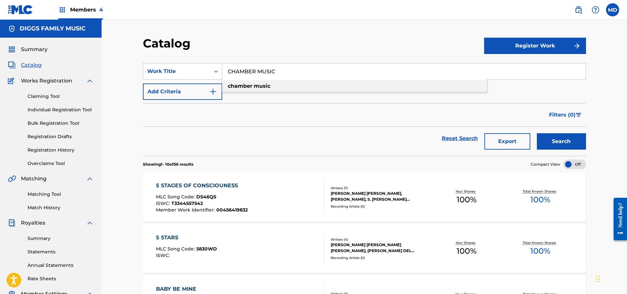
click at [274, 87] on div "chamber music" at bounding box center [354, 86] width 265 height 12
type input "chamber music"
click at [537, 133] on button "Search" at bounding box center [561, 141] width 49 height 16
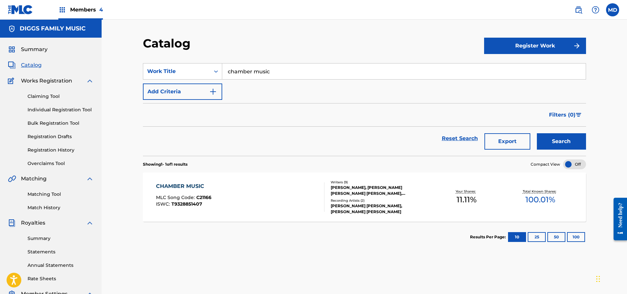
click at [241, 192] on div "CHAMBER MUSIC MLC Song Code : C21166 ISWC : T9328851407" at bounding box center [240, 196] width 168 height 29
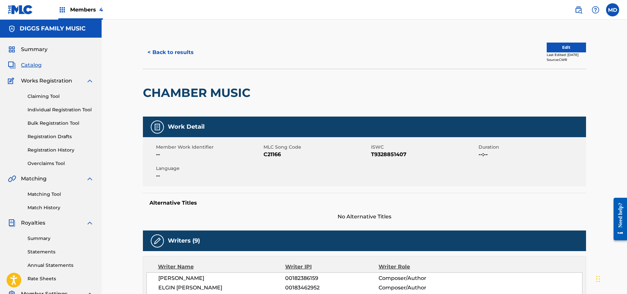
click at [54, 149] on link "Registration History" at bounding box center [61, 150] width 66 height 7
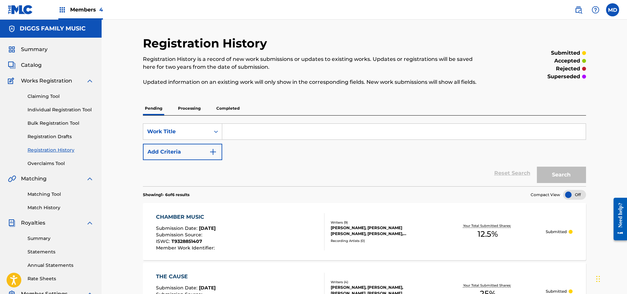
click at [365, 225] on div "[PERSON_NAME], [PERSON_NAME] [PERSON_NAME], [PERSON_NAME], [PERSON_NAME], [PERS…" at bounding box center [379, 231] width 99 height 12
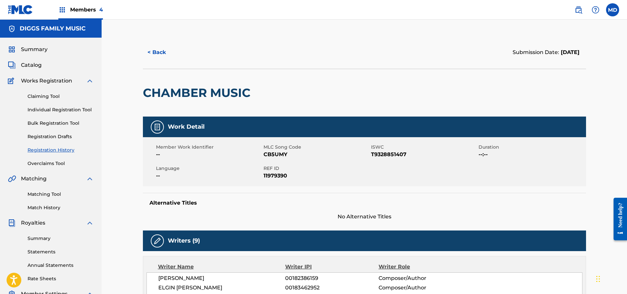
click at [158, 55] on button "< Back" at bounding box center [162, 52] width 39 height 16
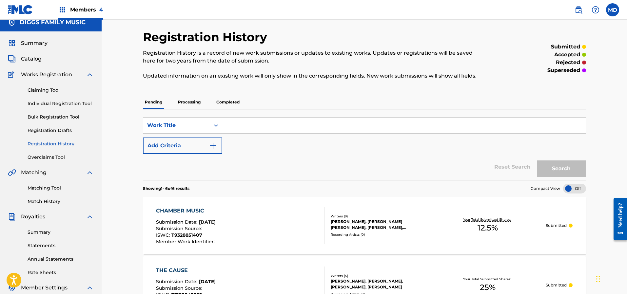
scroll to position [49, 0]
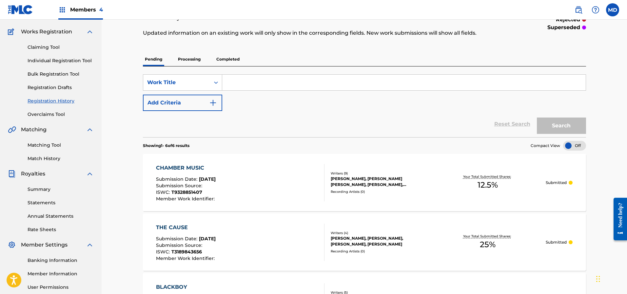
click at [563, 182] on p "Submitted" at bounding box center [555, 183] width 21 height 6
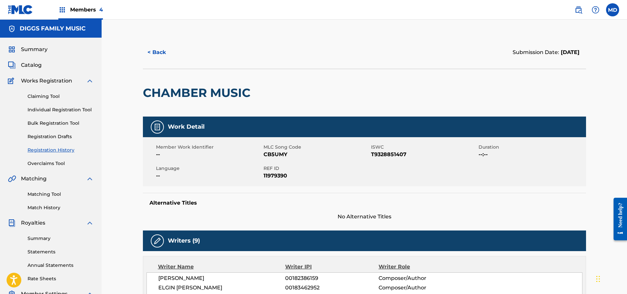
click at [41, 151] on link "Registration History" at bounding box center [61, 150] width 66 height 7
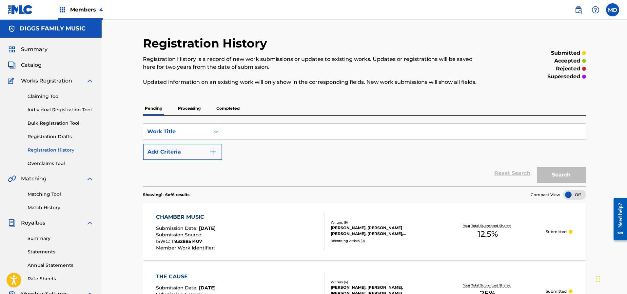
click at [39, 50] on span "Summary" at bounding box center [34, 50] width 27 height 8
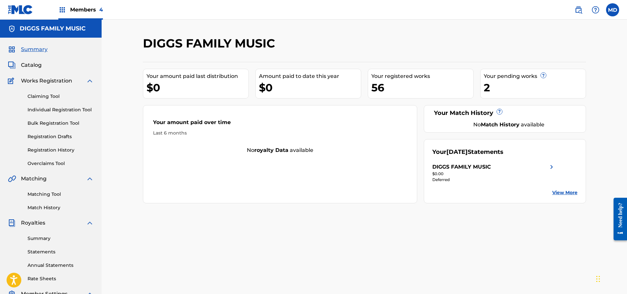
click at [37, 66] on span "Catalog" at bounding box center [31, 65] width 21 height 8
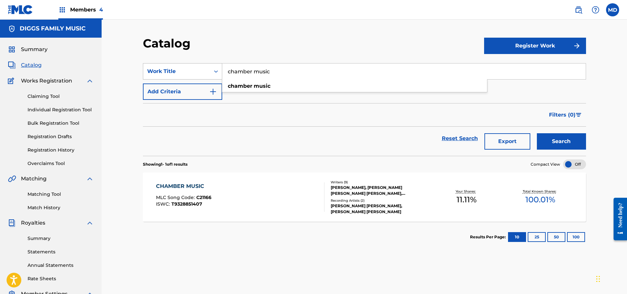
drag, startPoint x: 292, startPoint y: 72, endPoint x: 215, endPoint y: 79, distance: 76.9
click at [215, 79] on div "SearchWithCriteria5e793dbd-fbc8-442a-a7e6-f92b46462441 Work Title chamber music…" at bounding box center [364, 71] width 443 height 16
paste input "CHOP CHOP NINJA"
type input "CHOP CHOP NINJA"
click at [548, 142] on button "Search" at bounding box center [561, 141] width 49 height 16
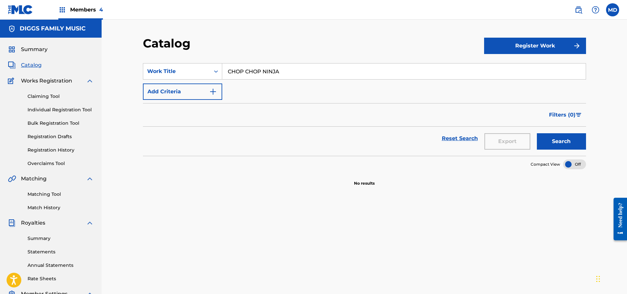
click at [33, 150] on link "Registration History" at bounding box center [61, 150] width 66 height 7
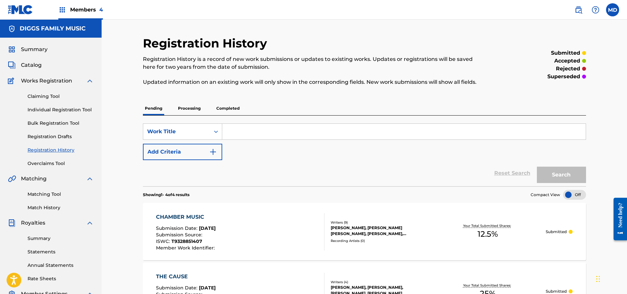
click at [244, 131] on input "Search Form" at bounding box center [403, 132] width 363 height 16
paste input "CHOP CHOP NINJA"
type input "CHOP CHOP NINJA"
click at [567, 173] on button "Search" at bounding box center [561, 175] width 49 height 16
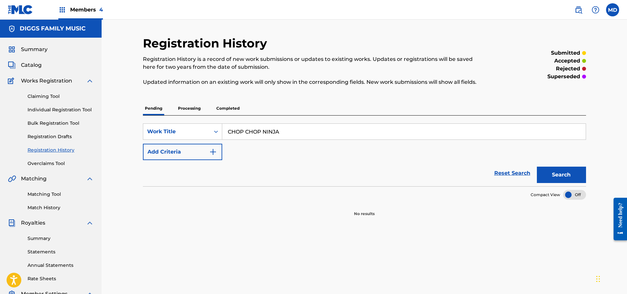
click at [190, 107] on p "Processing" at bounding box center [189, 109] width 27 height 14
click at [228, 106] on p "Completed" at bounding box center [227, 109] width 27 height 14
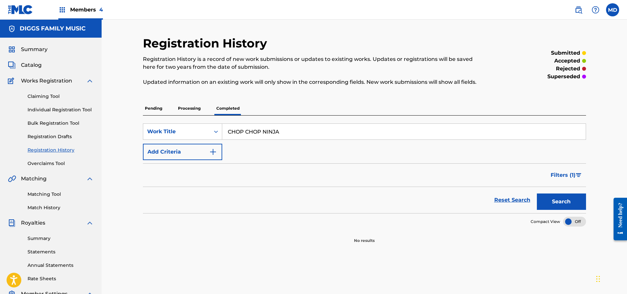
click at [52, 97] on link "Claiming Tool" at bounding box center [61, 96] width 66 height 7
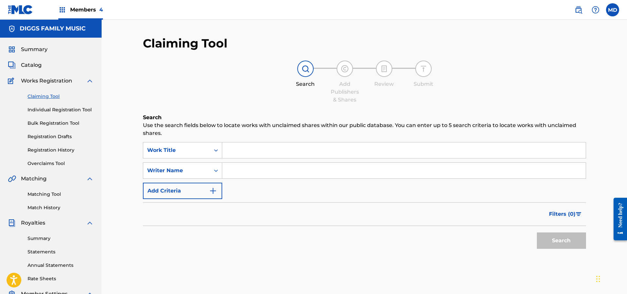
click at [257, 151] on input "Search Form" at bounding box center [403, 150] width 363 height 16
paste input "CHOP CHOP NINJA"
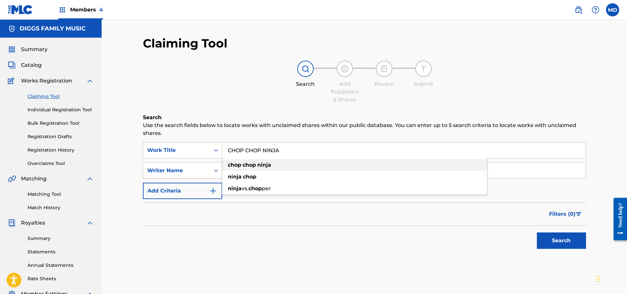
click at [273, 168] on div "chop chop ninja" at bounding box center [354, 165] width 265 height 12
type input "chop chop ninja"
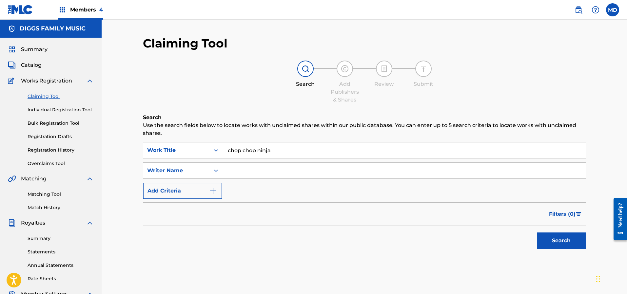
click at [553, 241] on button "Search" at bounding box center [561, 241] width 49 height 16
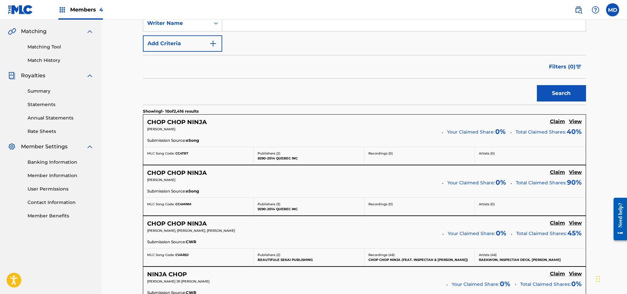
scroll to position [197, 0]
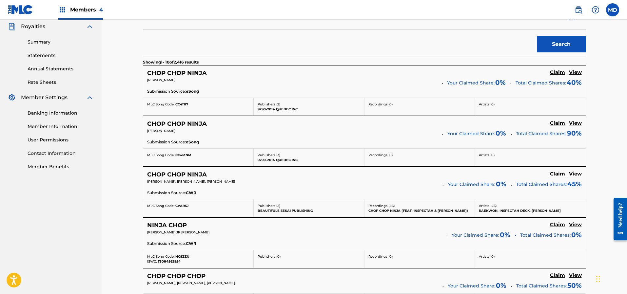
click at [574, 173] on h5 "View" at bounding box center [575, 174] width 13 height 6
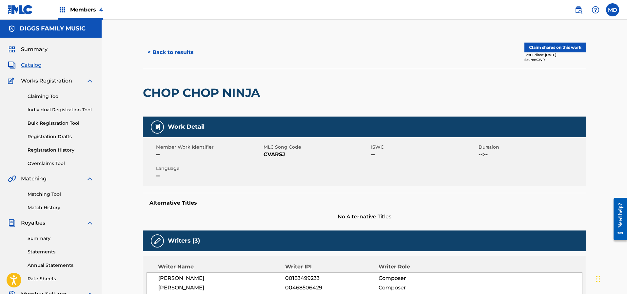
click at [546, 47] on button "Claim shares on this work" at bounding box center [555, 48] width 62 height 10
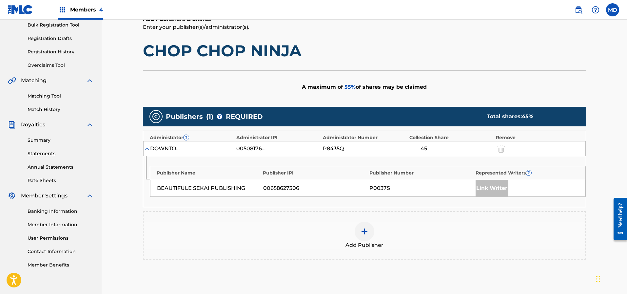
scroll to position [147, 0]
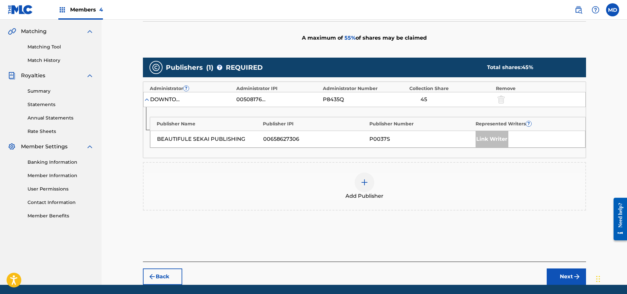
click at [369, 185] on div at bounding box center [364, 183] width 20 height 20
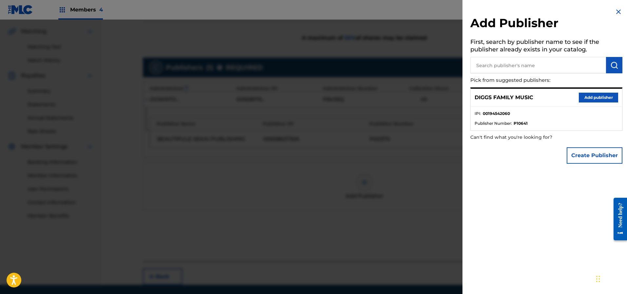
click at [595, 97] on button "Add publisher" at bounding box center [597, 98] width 39 height 10
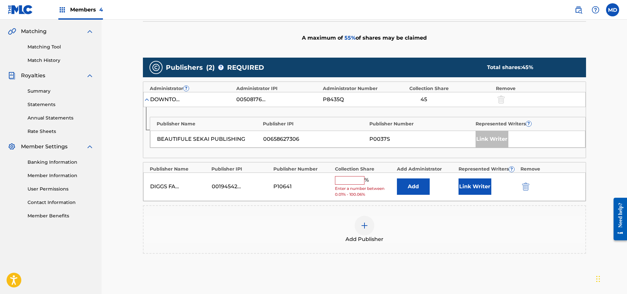
click at [350, 179] on input "text" at bounding box center [349, 180] width 29 height 9
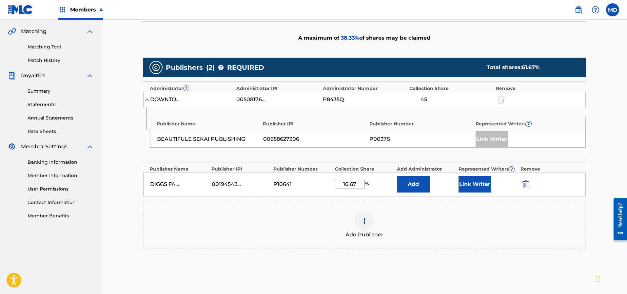
drag, startPoint x: 356, startPoint y: 183, endPoint x: 335, endPoint y: 182, distance: 21.0
click at [335, 182] on input "16.67" at bounding box center [349, 184] width 29 height 9
type input "25"
click at [474, 187] on button "Link Writer" at bounding box center [474, 184] width 33 height 16
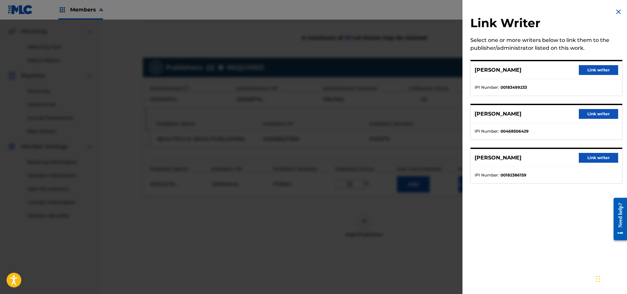
click at [587, 68] on button "Link writer" at bounding box center [597, 70] width 39 height 10
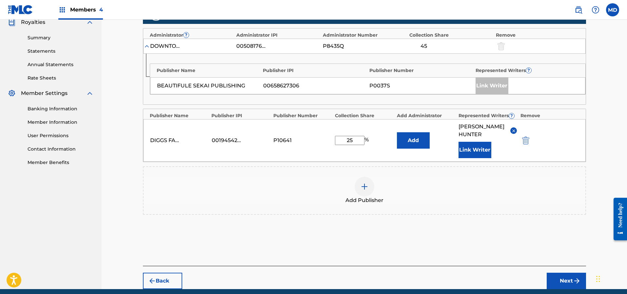
scroll to position [227, 0]
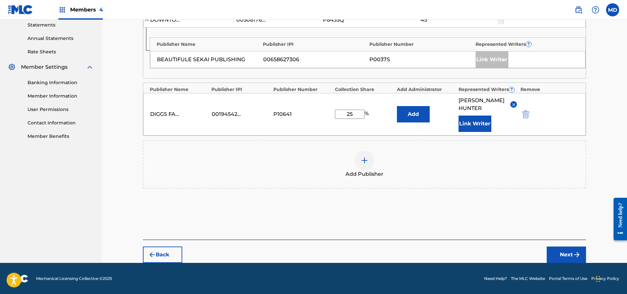
click at [573, 252] on img "submit" at bounding box center [577, 255] width 8 height 8
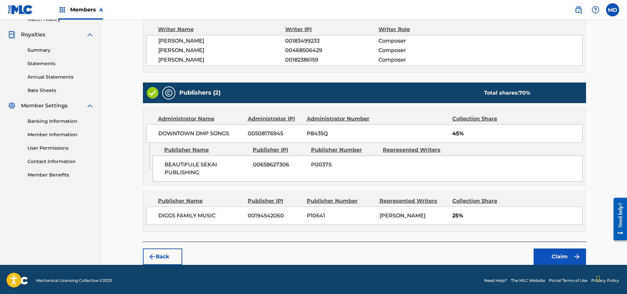
scroll to position [189, 0]
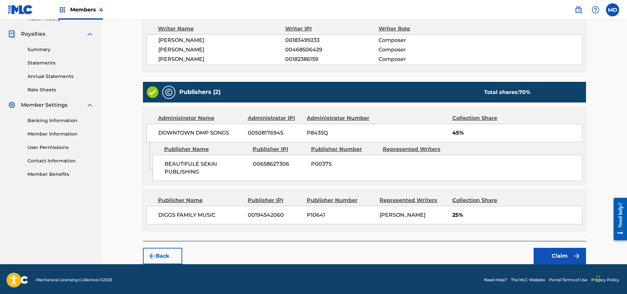
click at [550, 254] on button "Claim" at bounding box center [559, 256] width 52 height 16
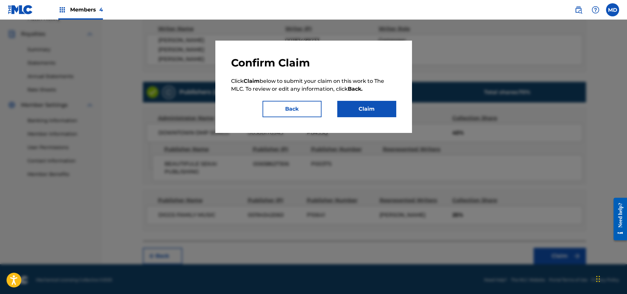
click at [358, 109] on button "Claim" at bounding box center [366, 109] width 59 height 16
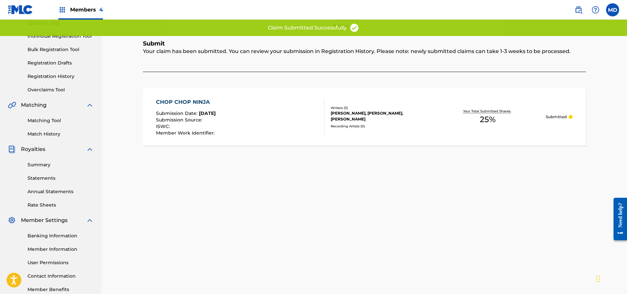
scroll to position [13, 0]
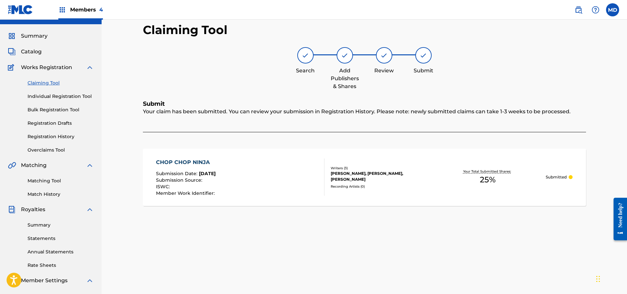
click at [43, 135] on link "Registration History" at bounding box center [61, 136] width 66 height 7
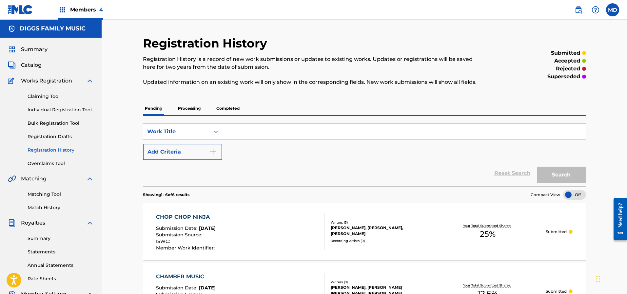
click at [257, 130] on input "Search Form" at bounding box center [403, 132] width 363 height 16
paste input "CITY"
type input "CITY"
click at [556, 173] on button "Search" at bounding box center [561, 175] width 49 height 16
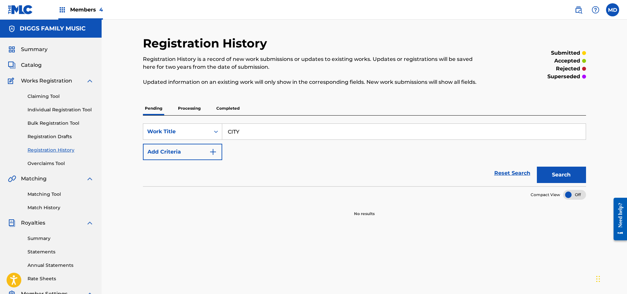
click at [185, 107] on p "Processing" at bounding box center [189, 109] width 27 height 14
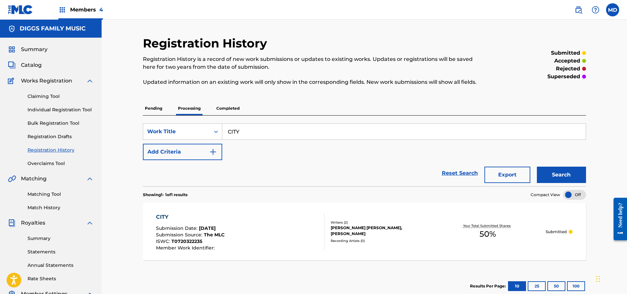
click at [221, 107] on p "Completed" at bounding box center [227, 109] width 27 height 14
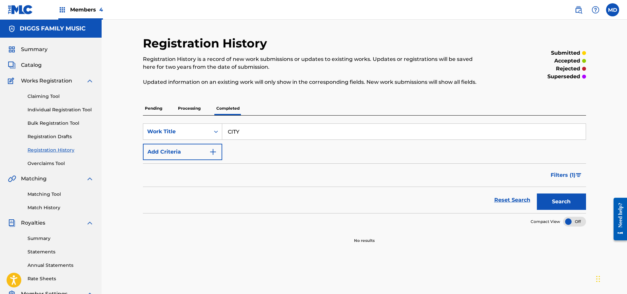
click at [192, 107] on p "Processing" at bounding box center [189, 109] width 27 height 14
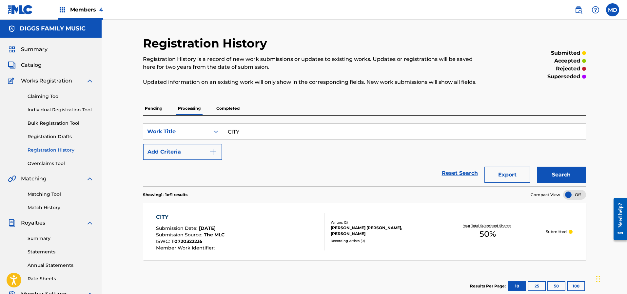
click at [398, 232] on div "[PERSON_NAME] [PERSON_NAME], [PERSON_NAME]" at bounding box center [379, 231] width 99 height 12
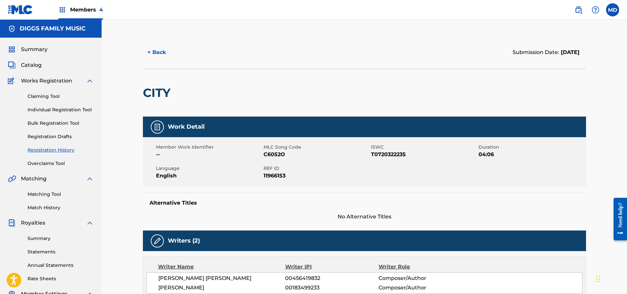
click at [84, 12] on span "Members 4" at bounding box center [86, 10] width 33 height 8
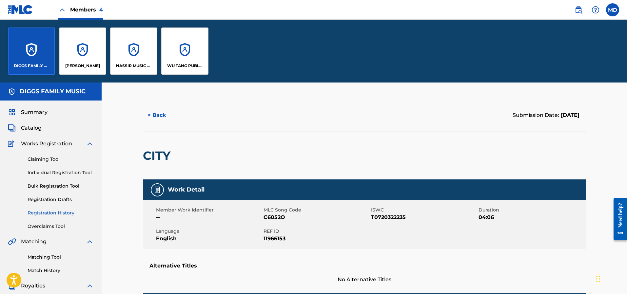
click at [173, 58] on div "WU TANG PUBLISHING INC" at bounding box center [184, 51] width 47 height 47
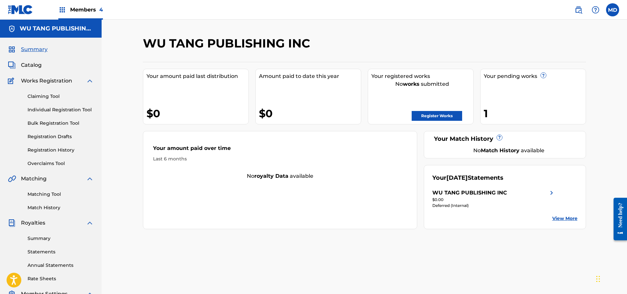
click at [49, 97] on link "Claiming Tool" at bounding box center [61, 96] width 66 height 7
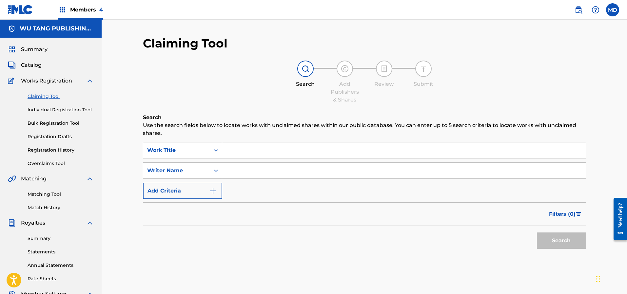
click at [248, 149] on input "Search Form" at bounding box center [403, 150] width 363 height 16
paste input "CITY"
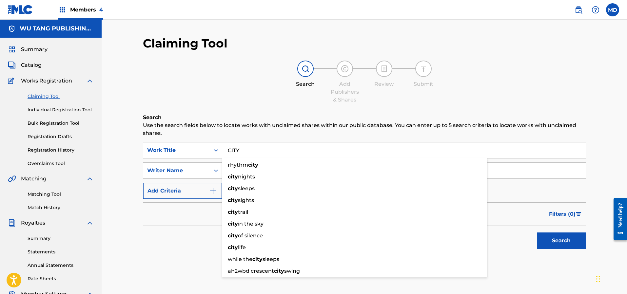
type input "CITY"
click at [556, 237] on button "Search" at bounding box center [561, 241] width 49 height 16
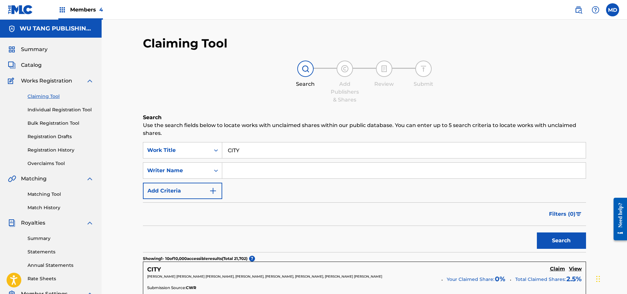
click at [50, 149] on link "Registration History" at bounding box center [61, 150] width 66 height 7
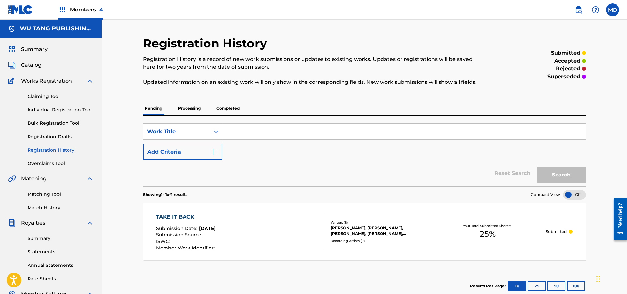
click at [49, 95] on link "Claiming Tool" at bounding box center [61, 96] width 66 height 7
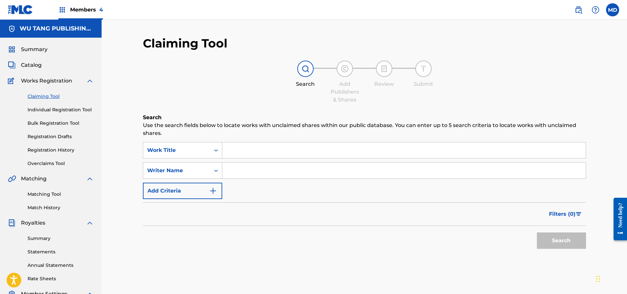
click at [245, 151] on input "Search Form" at bounding box center [403, 150] width 363 height 16
paste input "CITY"
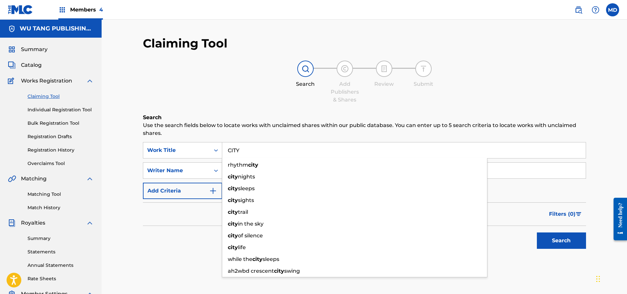
click at [229, 149] on input "CITY" at bounding box center [403, 150] width 363 height 16
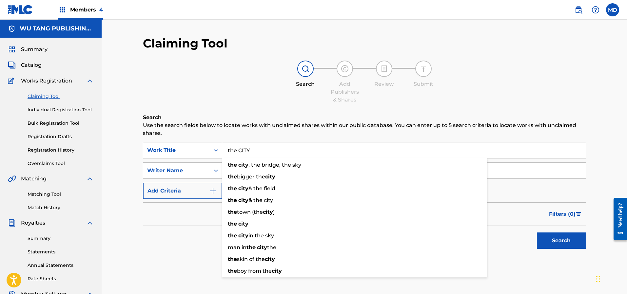
type input "the CITY"
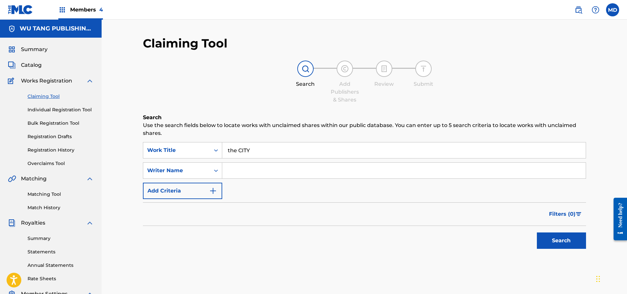
click at [570, 240] on button "Search" at bounding box center [561, 241] width 49 height 16
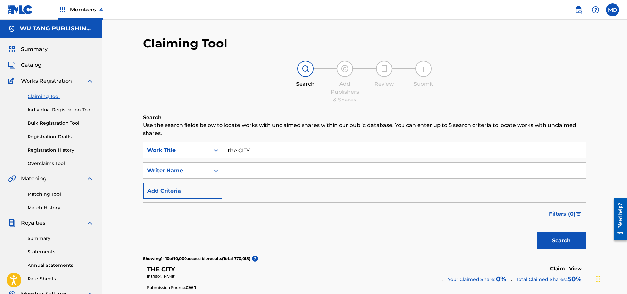
click at [287, 172] on input "Search Form" at bounding box center [403, 171] width 363 height 16
type input "[PERSON_NAME]"
click at [553, 239] on button "Search" at bounding box center [561, 241] width 49 height 16
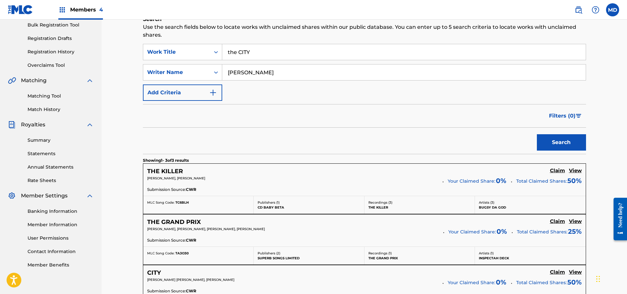
scroll to position [147, 0]
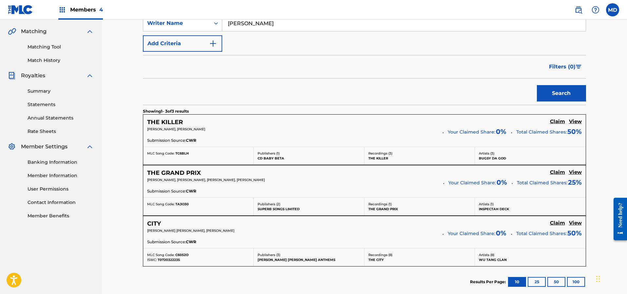
click at [577, 173] on h5 "View" at bounding box center [575, 172] width 13 height 6
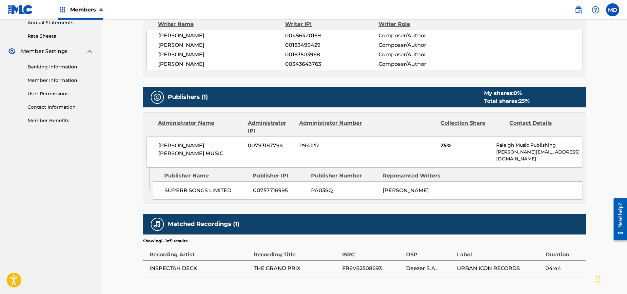
scroll to position [246, 0]
